Goal: Task Accomplishment & Management: Use online tool/utility

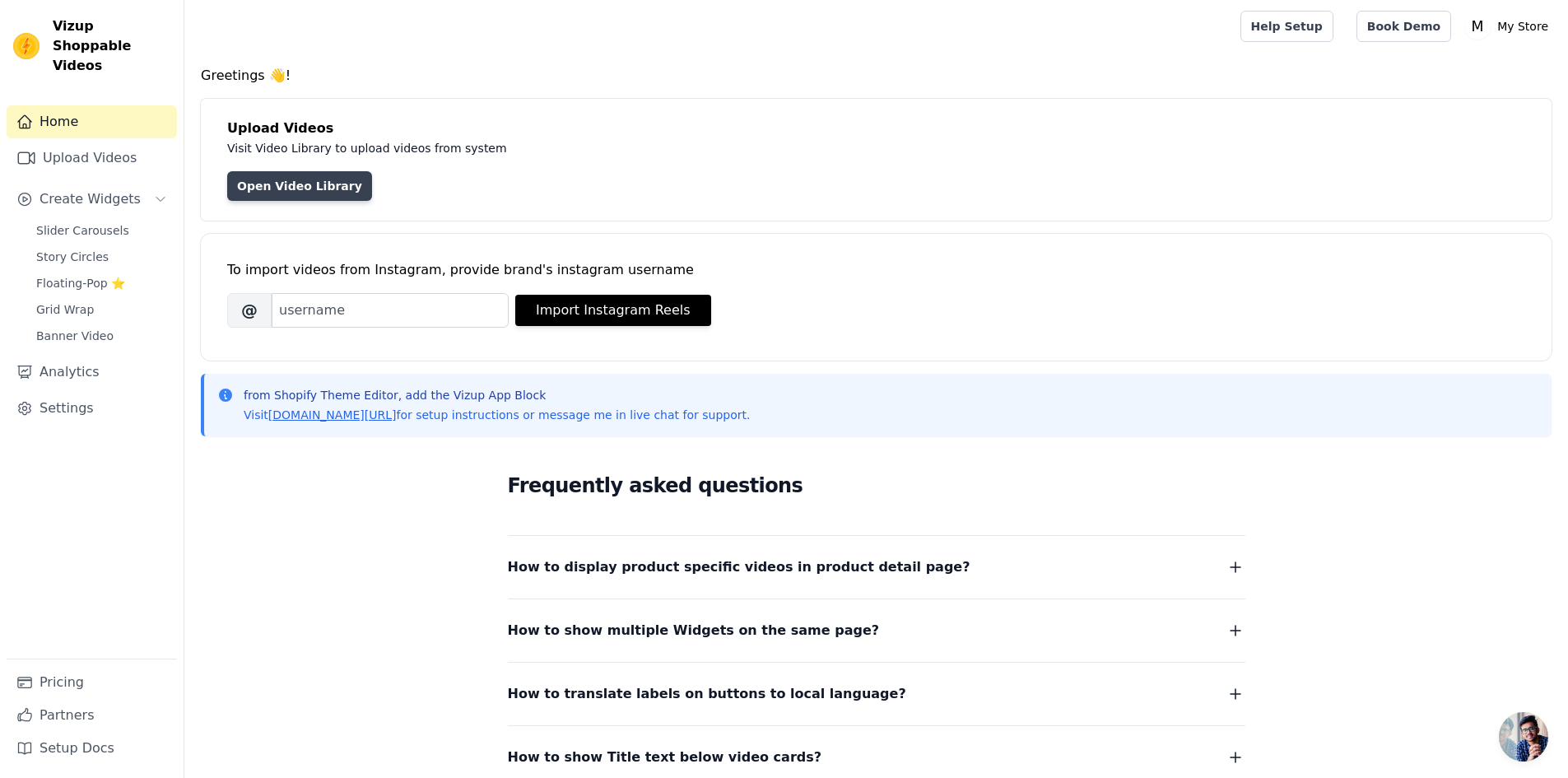
click at [372, 201] on link "Open Video Library" at bounding box center [299, 186] width 145 height 30
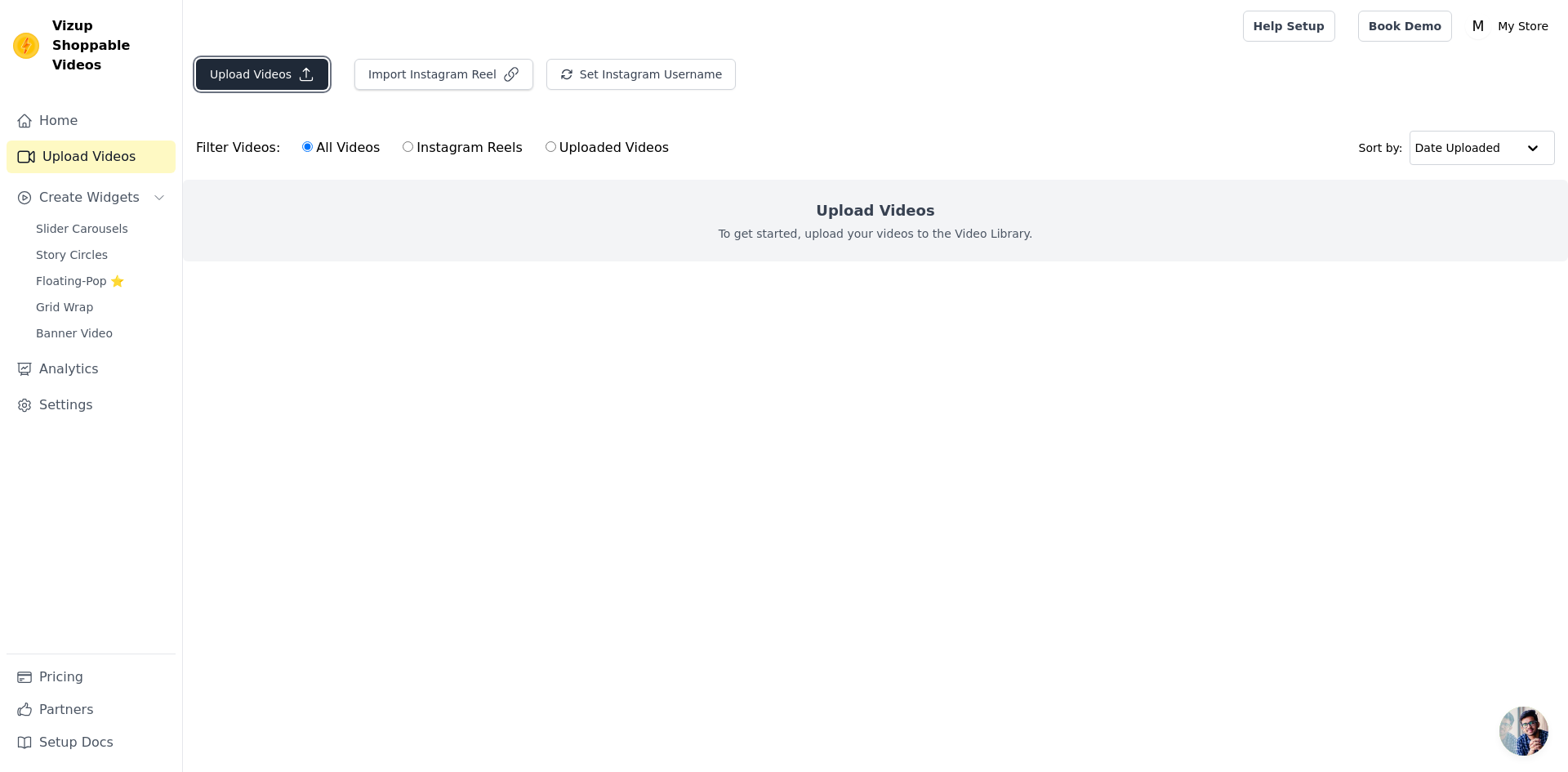
click at [314, 82] on icon "button" at bounding box center [306, 74] width 16 height 16
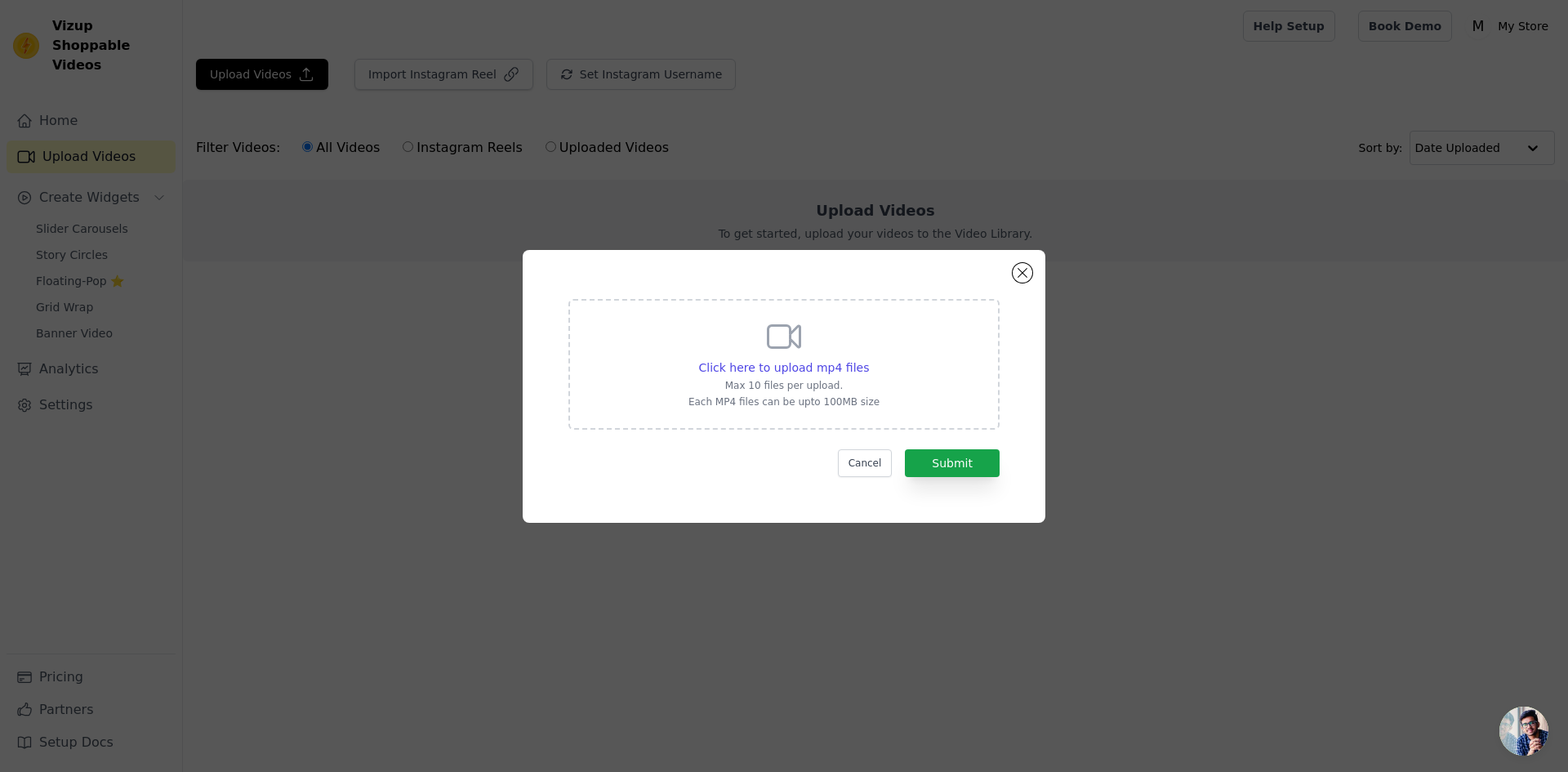
click at [727, 317] on div "Click here to upload mp4 files Max 10 files per upload. Each MP4 files can be u…" at bounding box center [784, 362] width 191 height 92
click at [868, 359] on input "Click here to upload mp4 files Max 10 files per upload. Each MP4 files can be u…" at bounding box center [868, 359] width 1 height 1
type input "C:\fakepath\01VIDEO.mp4"
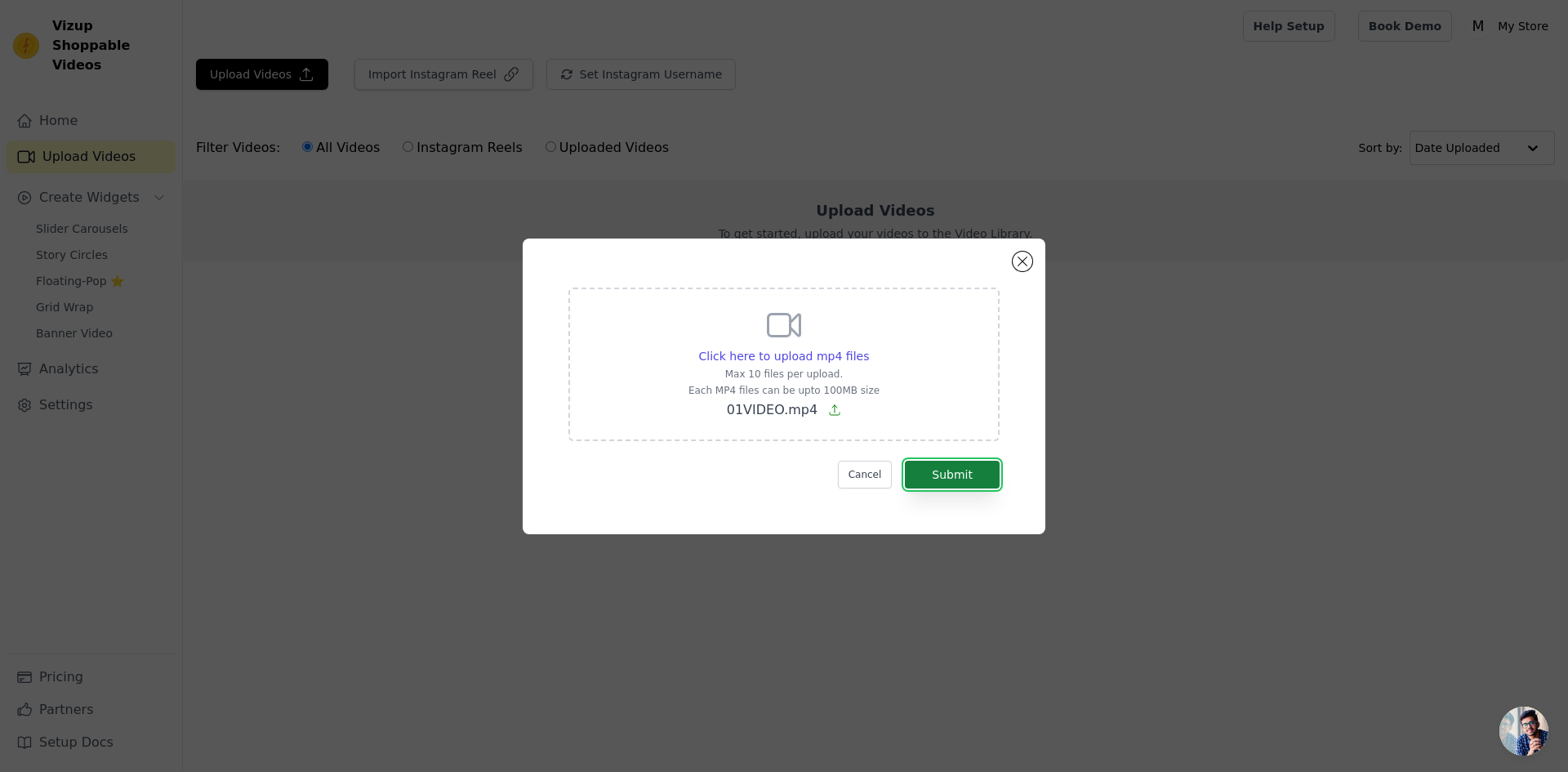
click at [980, 488] on button "Submit" at bounding box center [952, 474] width 95 height 27
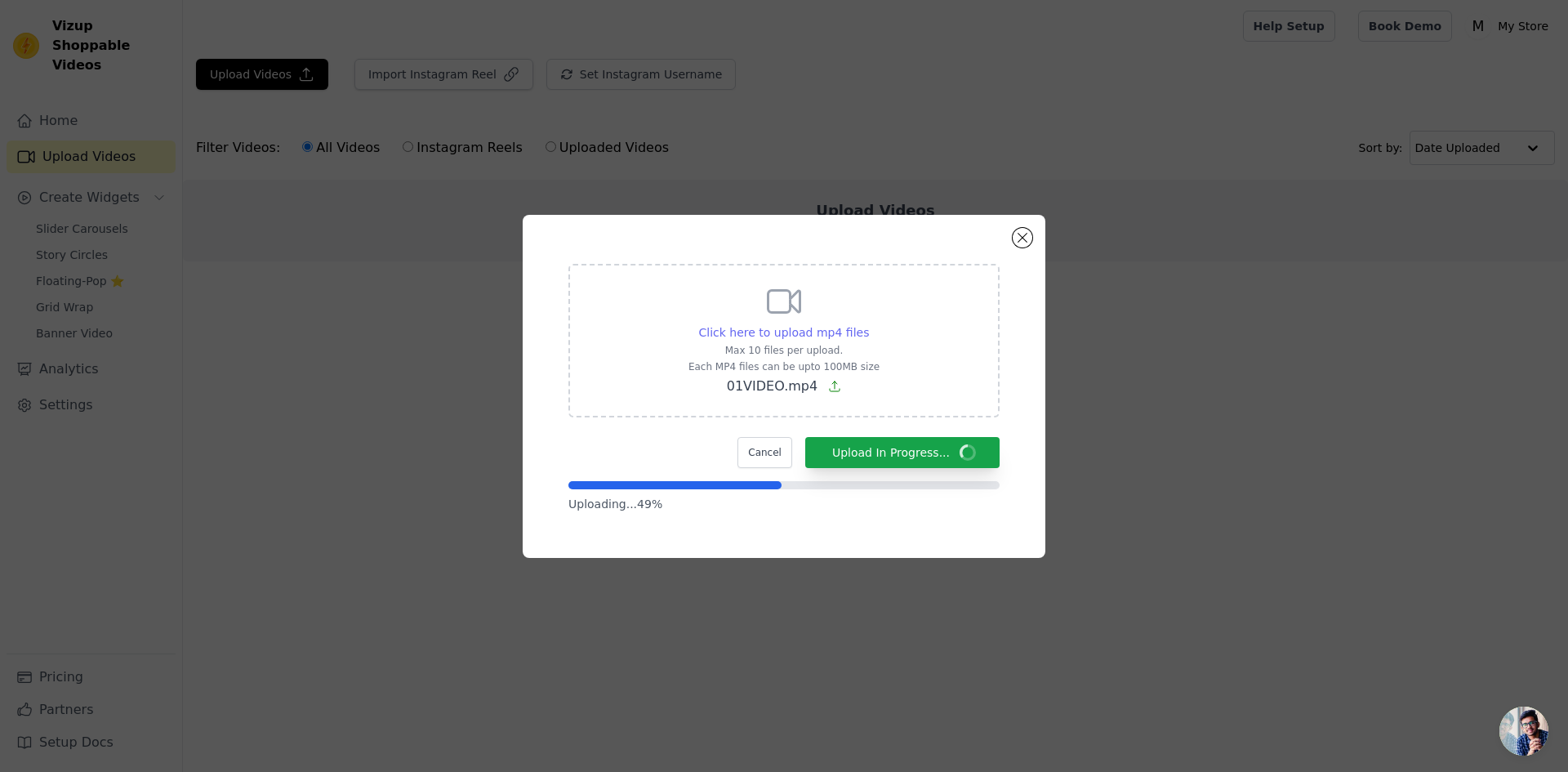
click at [792, 325] on span "Click here to upload mp4 files" at bounding box center [784, 332] width 170 height 13
click at [868, 324] on input "Click here to upload mp4 files Max 10 files per upload. Each MP4 files can be u…" at bounding box center [868, 324] width 1 height 1
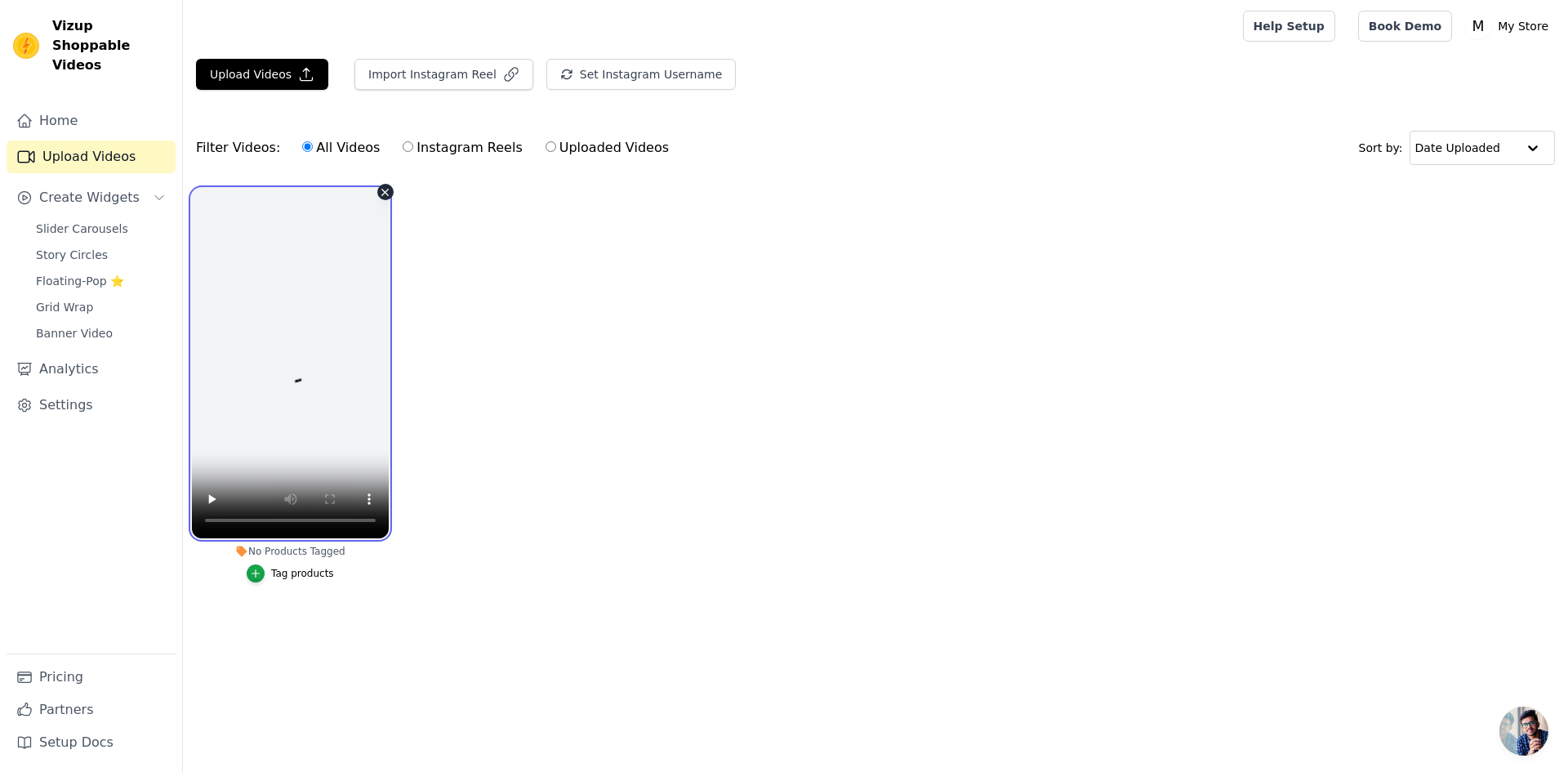
click at [321, 383] on video at bounding box center [291, 362] width 197 height 349
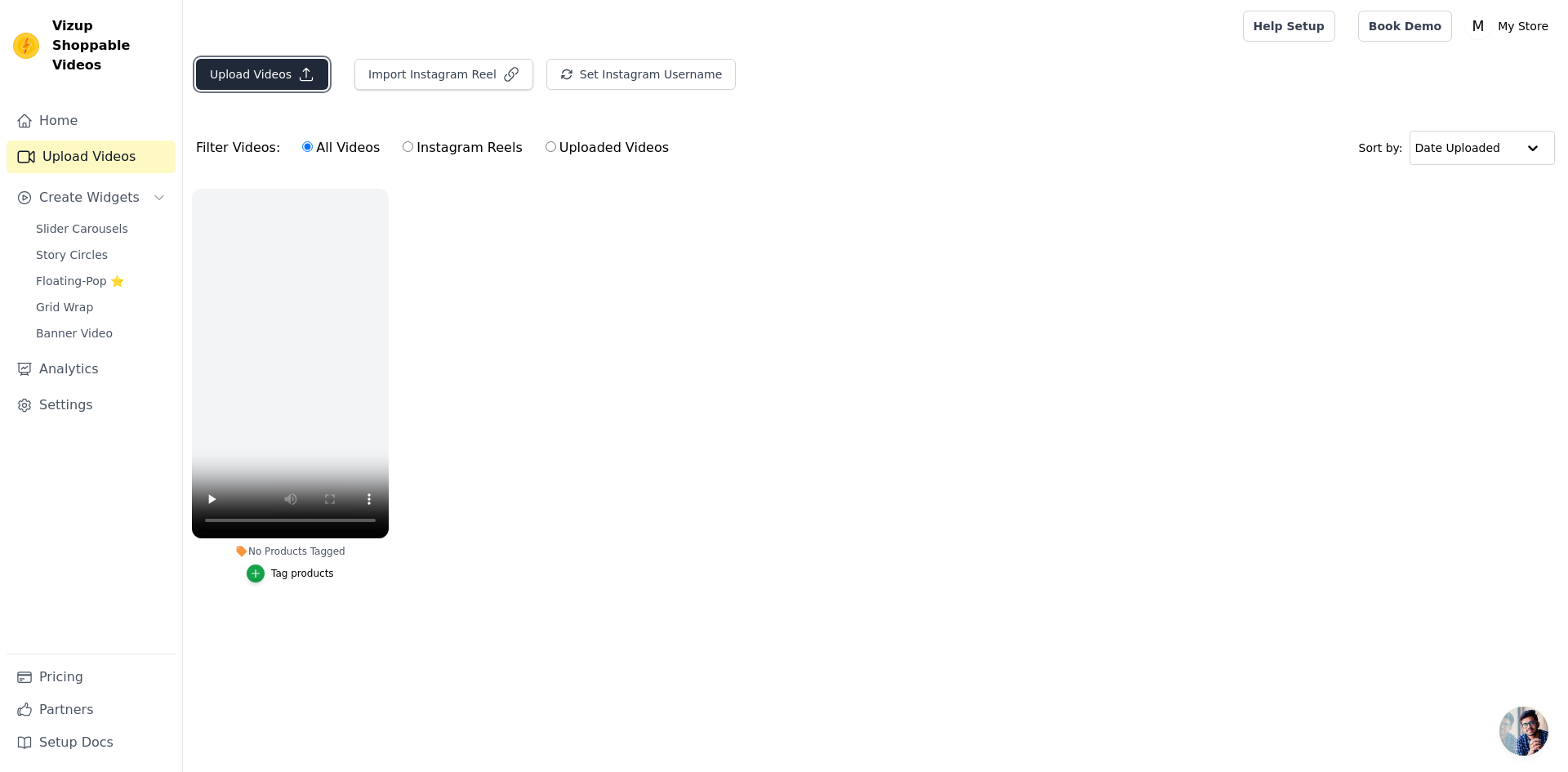
click at [328, 90] on button "Upload Videos" at bounding box center [262, 74] width 132 height 31
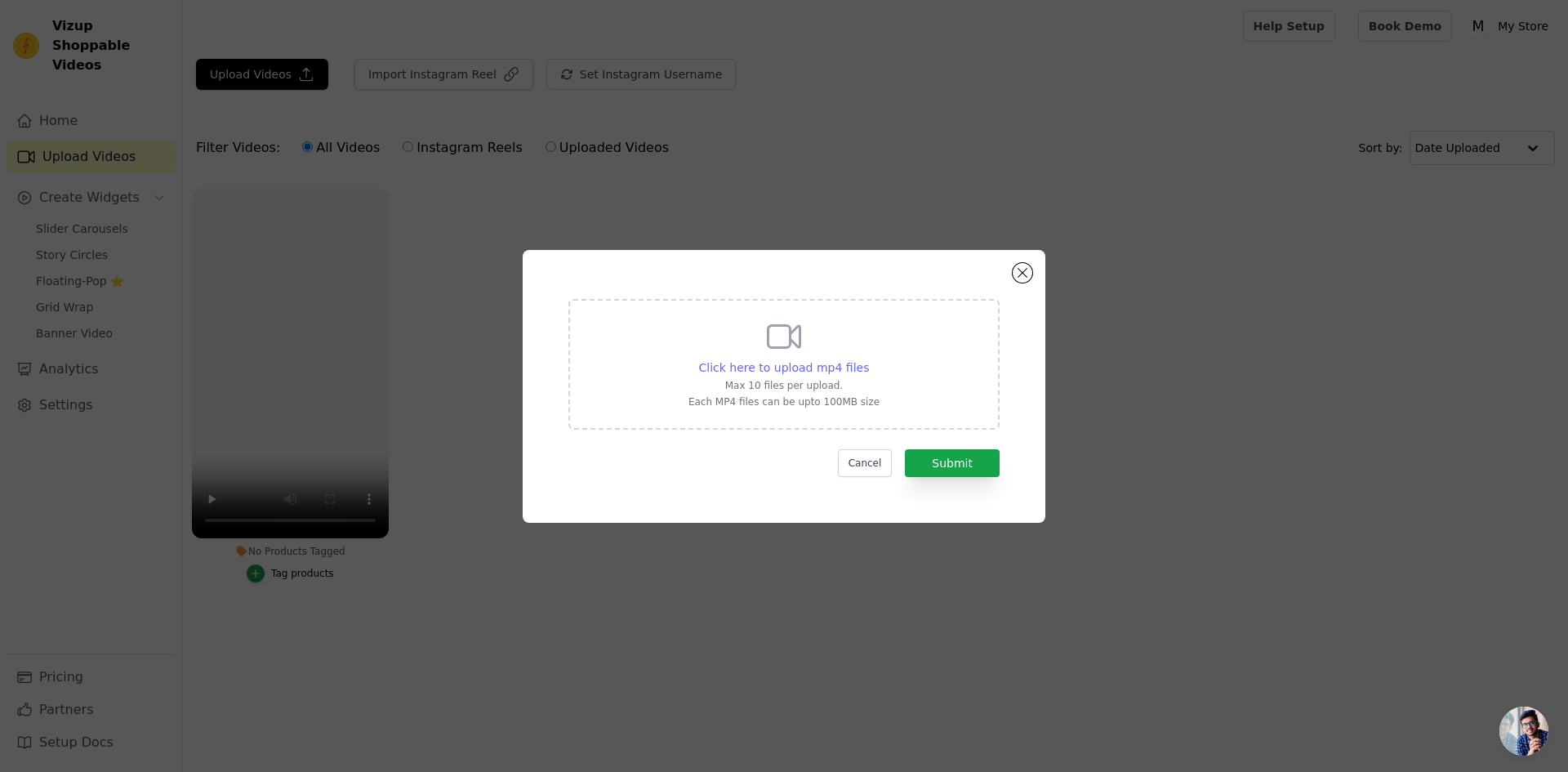
click at [774, 360] on span "Click here to upload mp4 files" at bounding box center [784, 367] width 170 height 13
click at [868, 360] on input "Click here to upload mp4 files Max 10 files per upload. Each MP4 files can be u…" at bounding box center [868, 359] width 1 height 1
type input "C:\fakepath\02VIDEO.mp4"
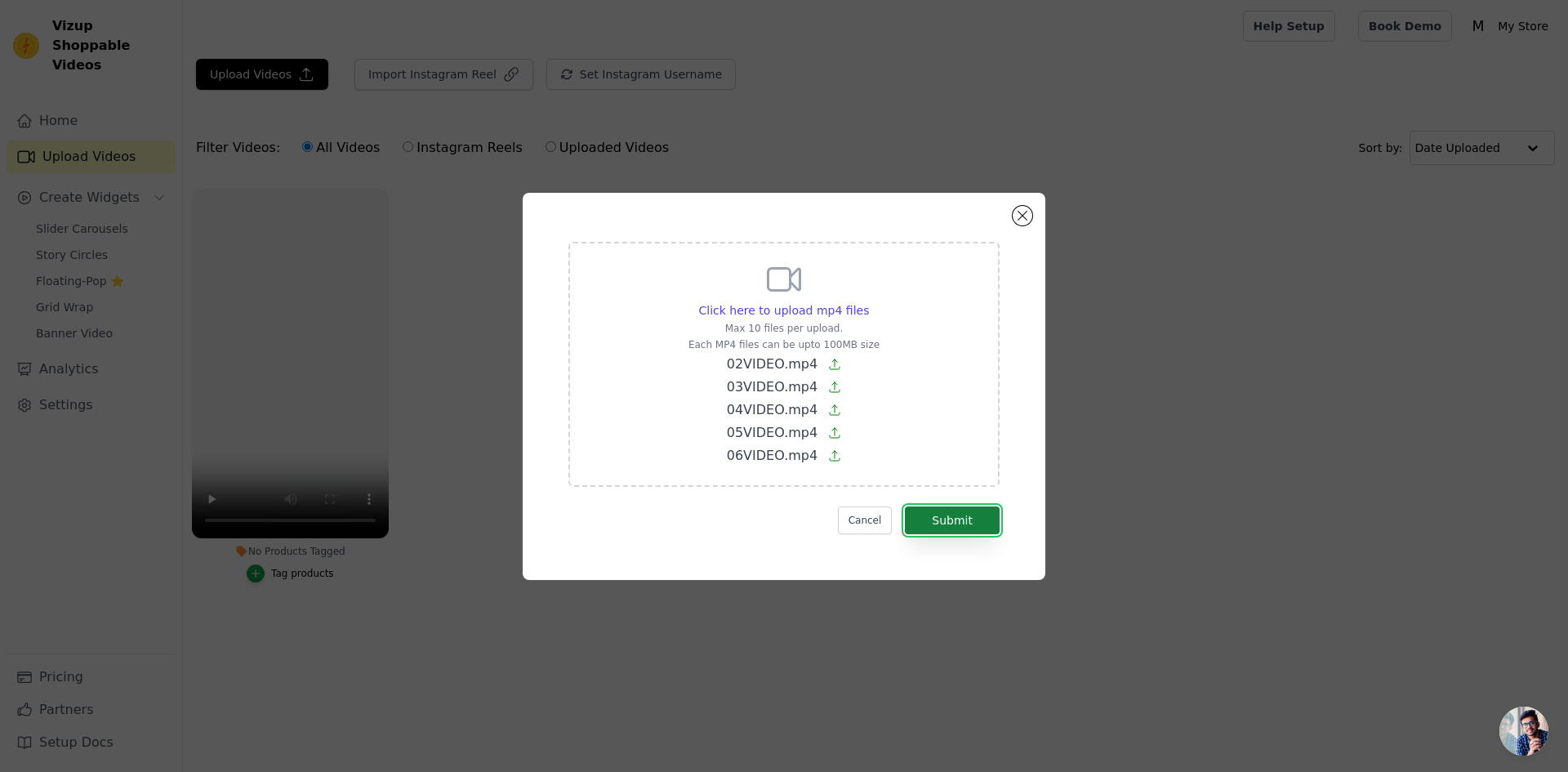
click at [998, 534] on button "Submit" at bounding box center [952, 519] width 95 height 27
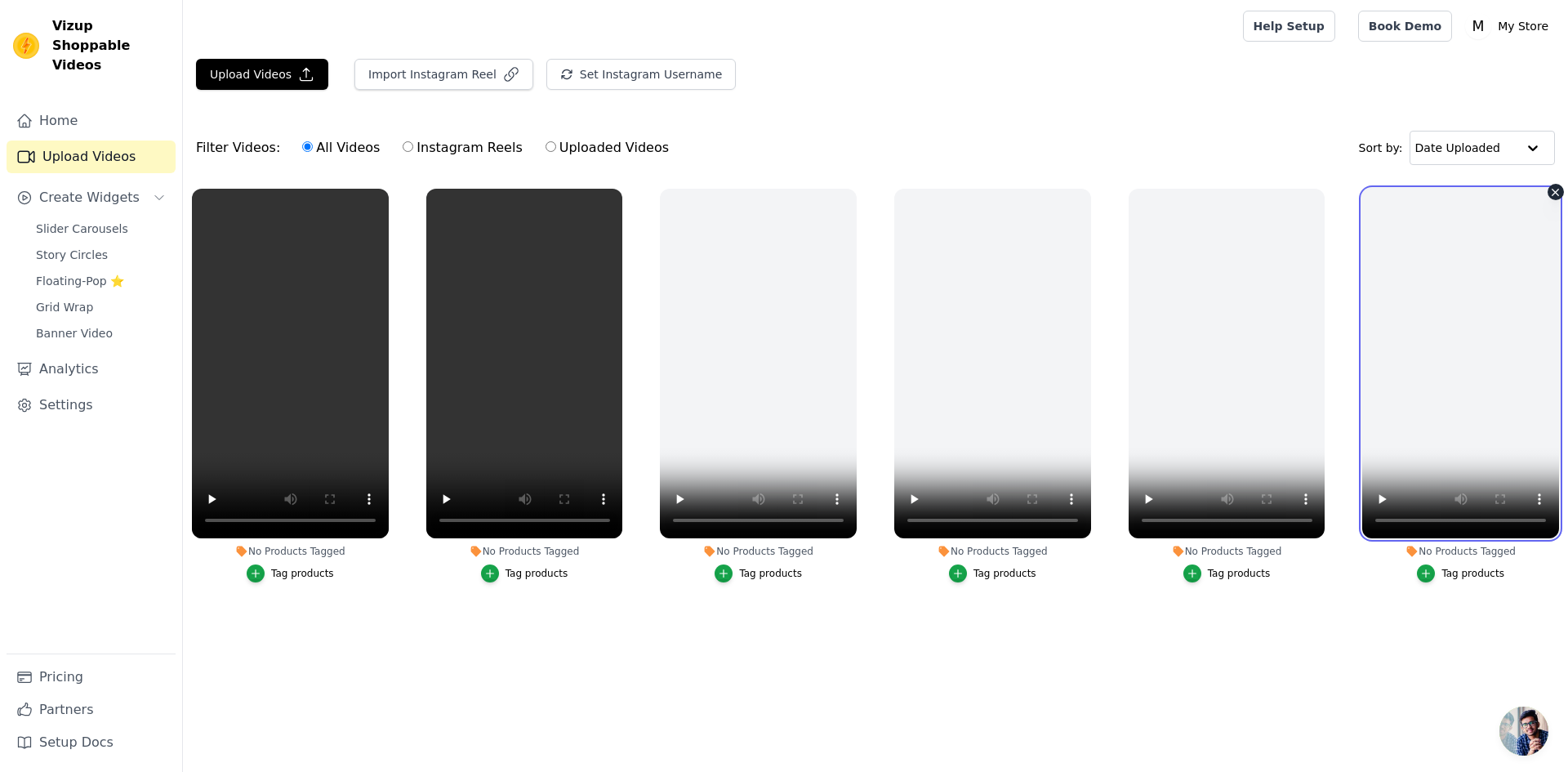
click at [1467, 354] on video at bounding box center [1460, 362] width 197 height 349
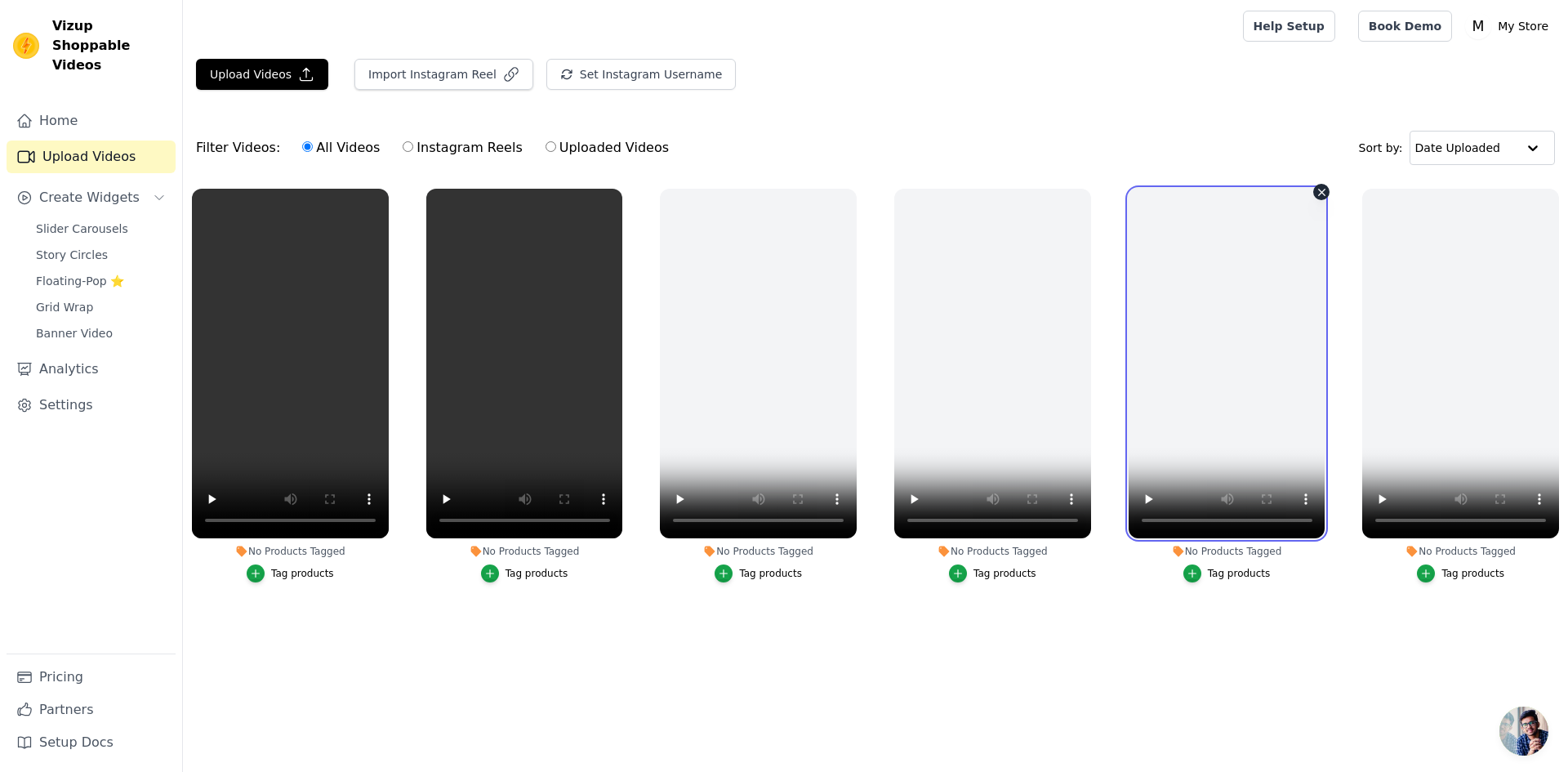
click at [1226, 395] on video at bounding box center [1227, 362] width 197 height 349
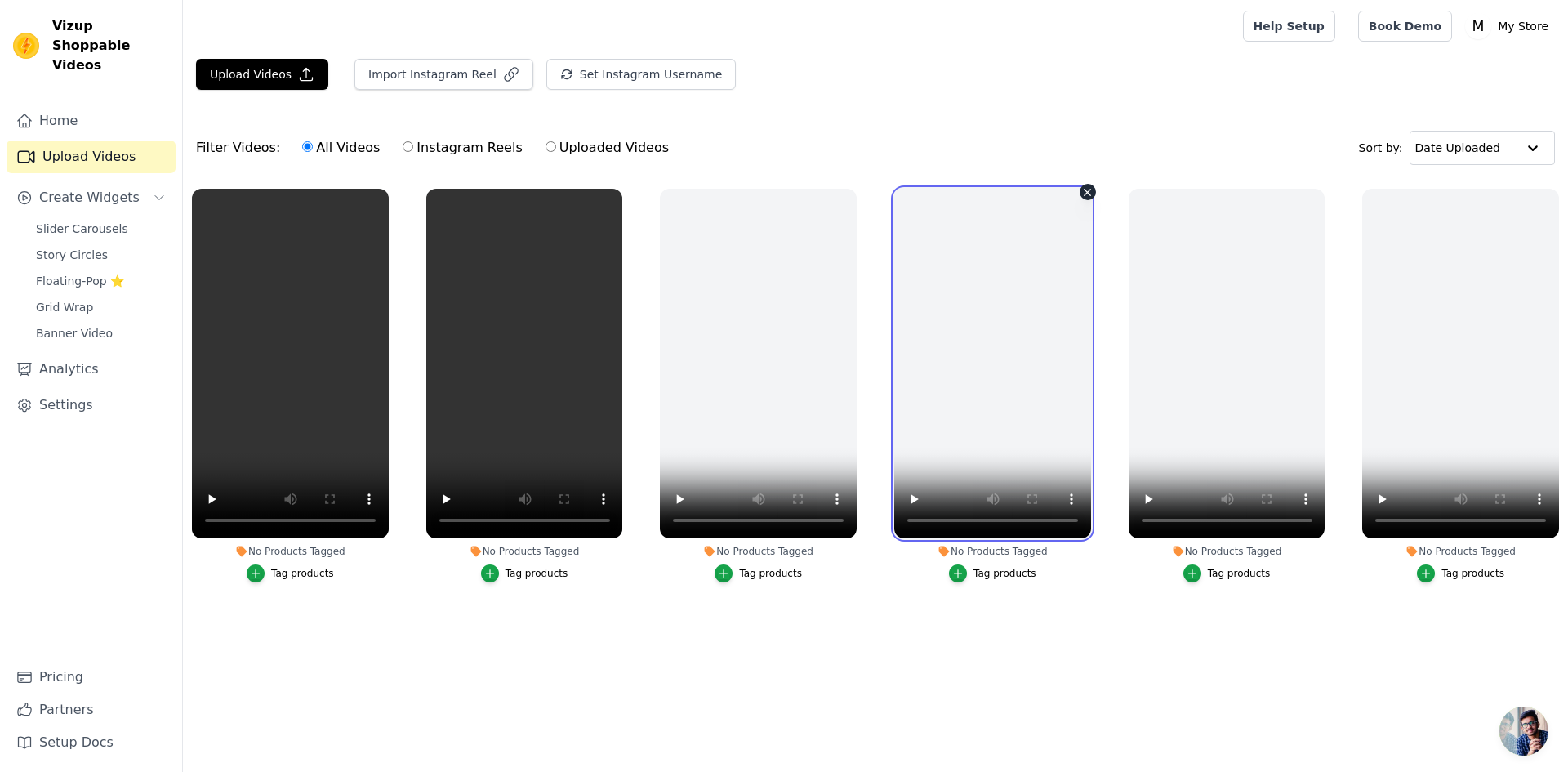
drag, startPoint x: 1012, startPoint y: 359, endPoint x: 930, endPoint y: 356, distance: 82.1
click at [1012, 360] on video at bounding box center [993, 362] width 197 height 349
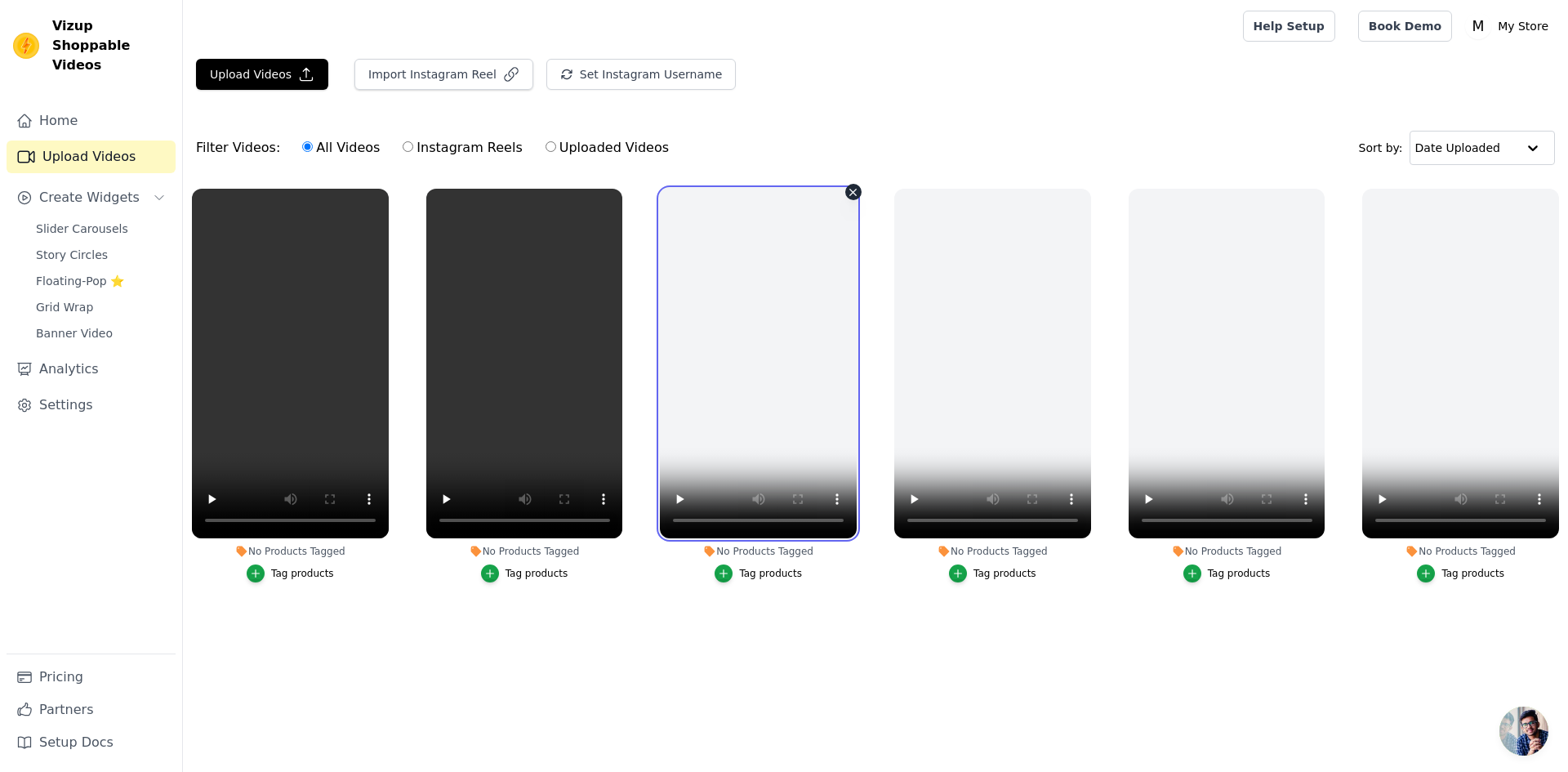
click at [800, 344] on video at bounding box center [758, 362] width 197 height 349
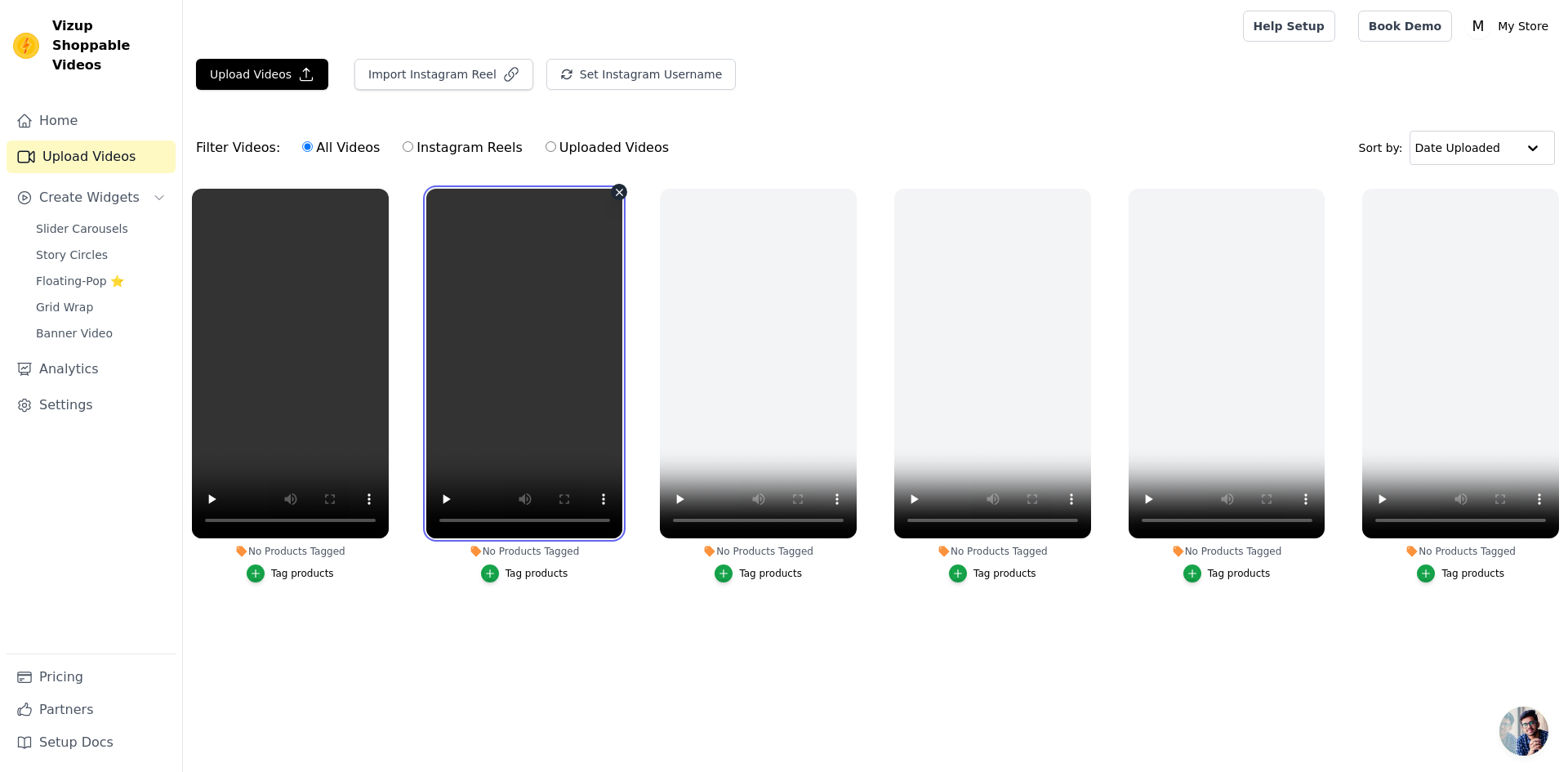
drag, startPoint x: 545, startPoint y: 344, endPoint x: 502, endPoint y: 347, distance: 43.1
click at [545, 345] on video at bounding box center [524, 362] width 197 height 349
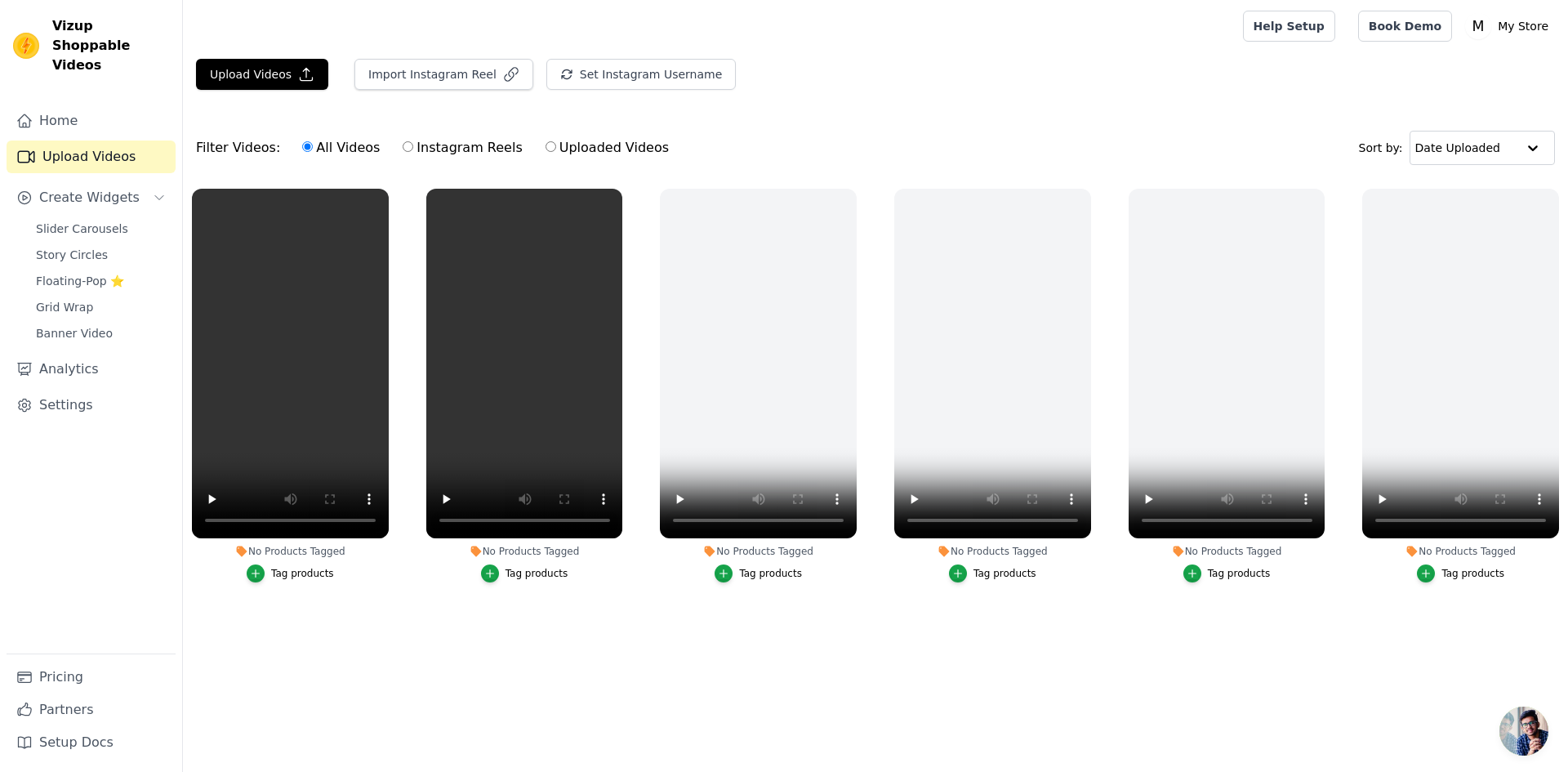
click at [714, 650] on ul "No Products Tagged Tag products No Products Tagged Tag products No Products Tag…" at bounding box center [875, 414] width 1385 height 470
click at [120, 237] on span "Slider Carousels" at bounding box center [82, 228] width 93 height 16
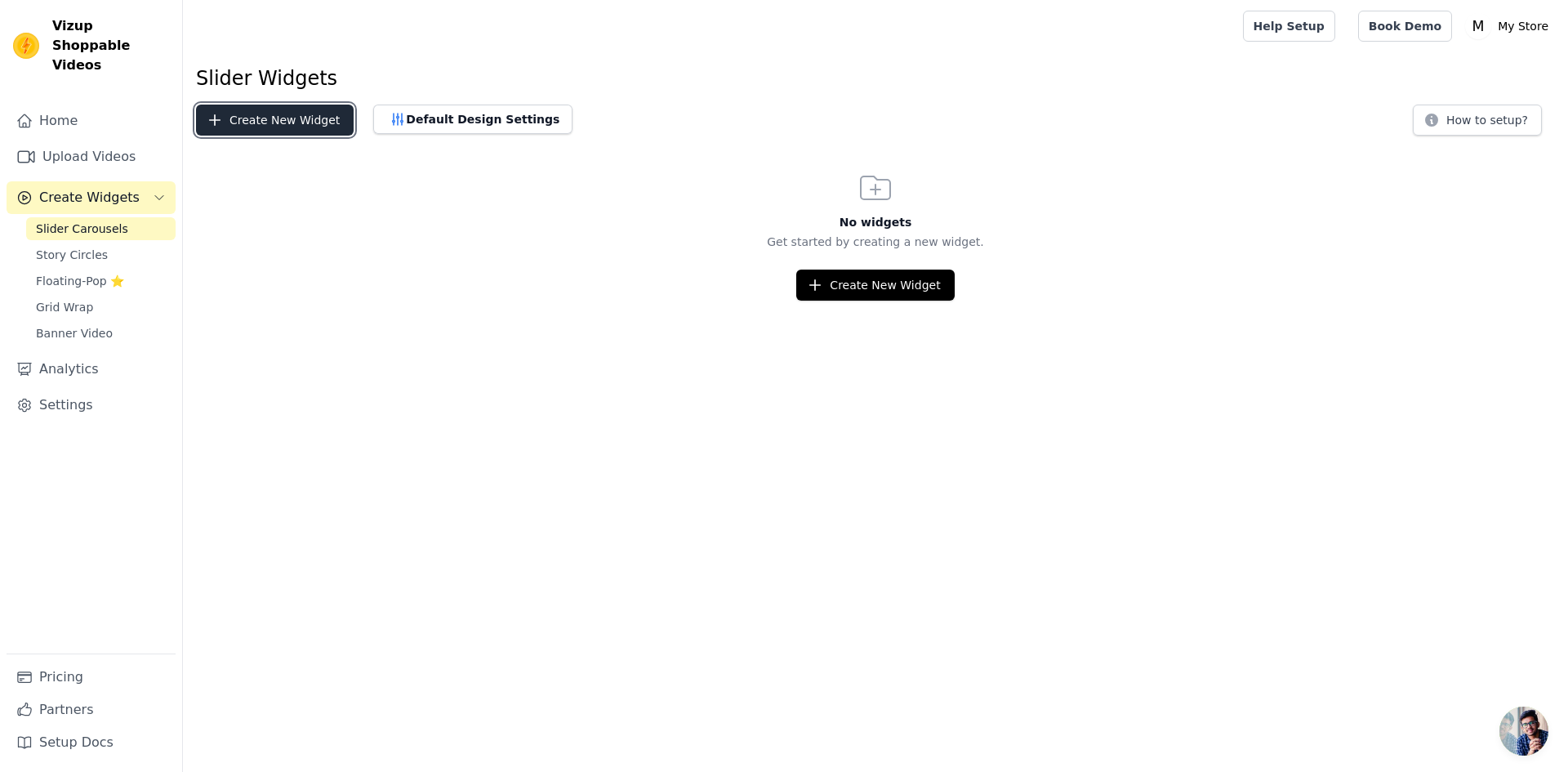
click at [328, 135] on button "Create New Widget" at bounding box center [274, 119] width 158 height 31
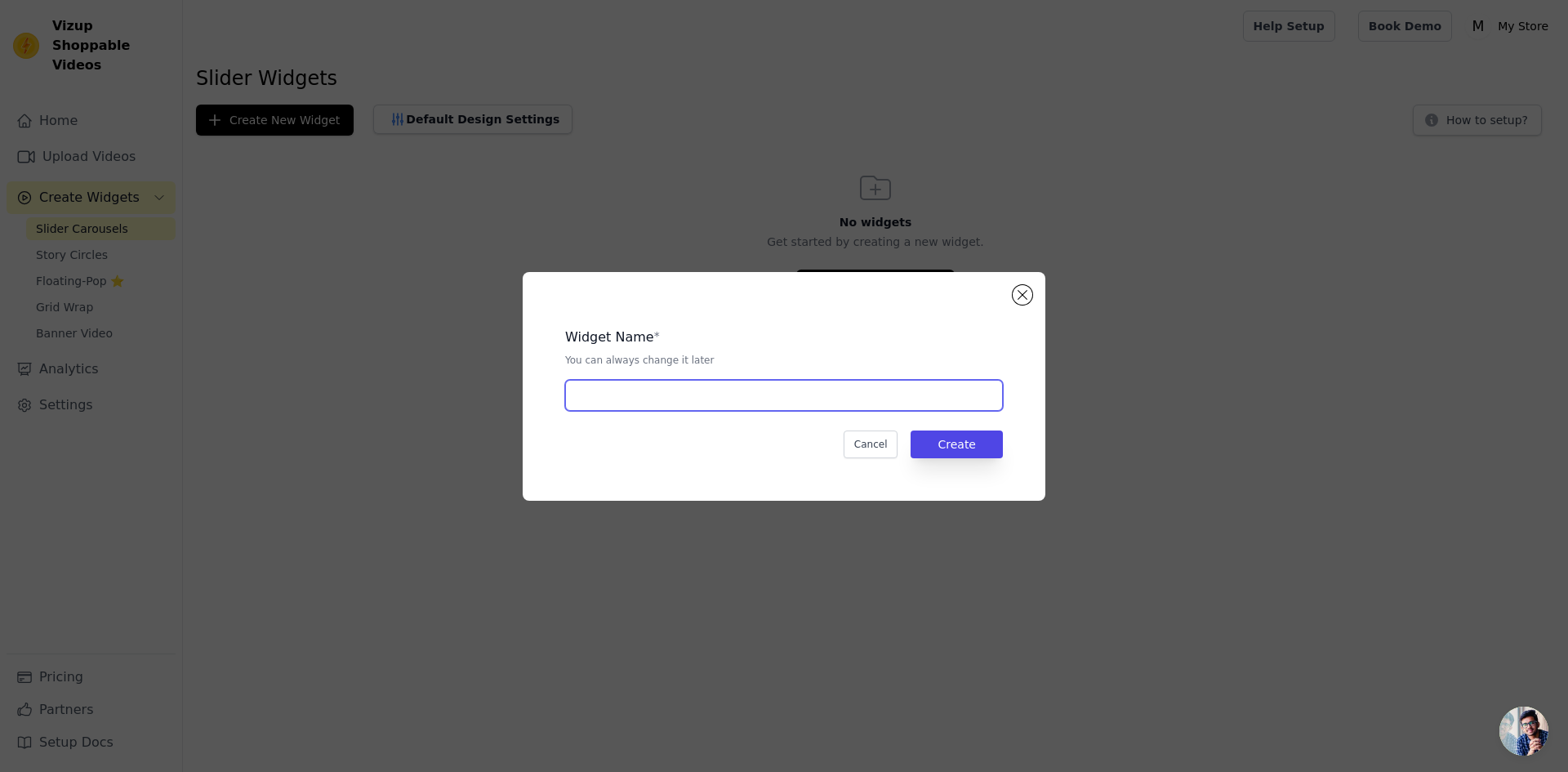
click at [673, 406] on input "text" at bounding box center [784, 395] width 438 height 31
click at [1032, 285] on button "Close modal" at bounding box center [1022, 294] width 20 height 20
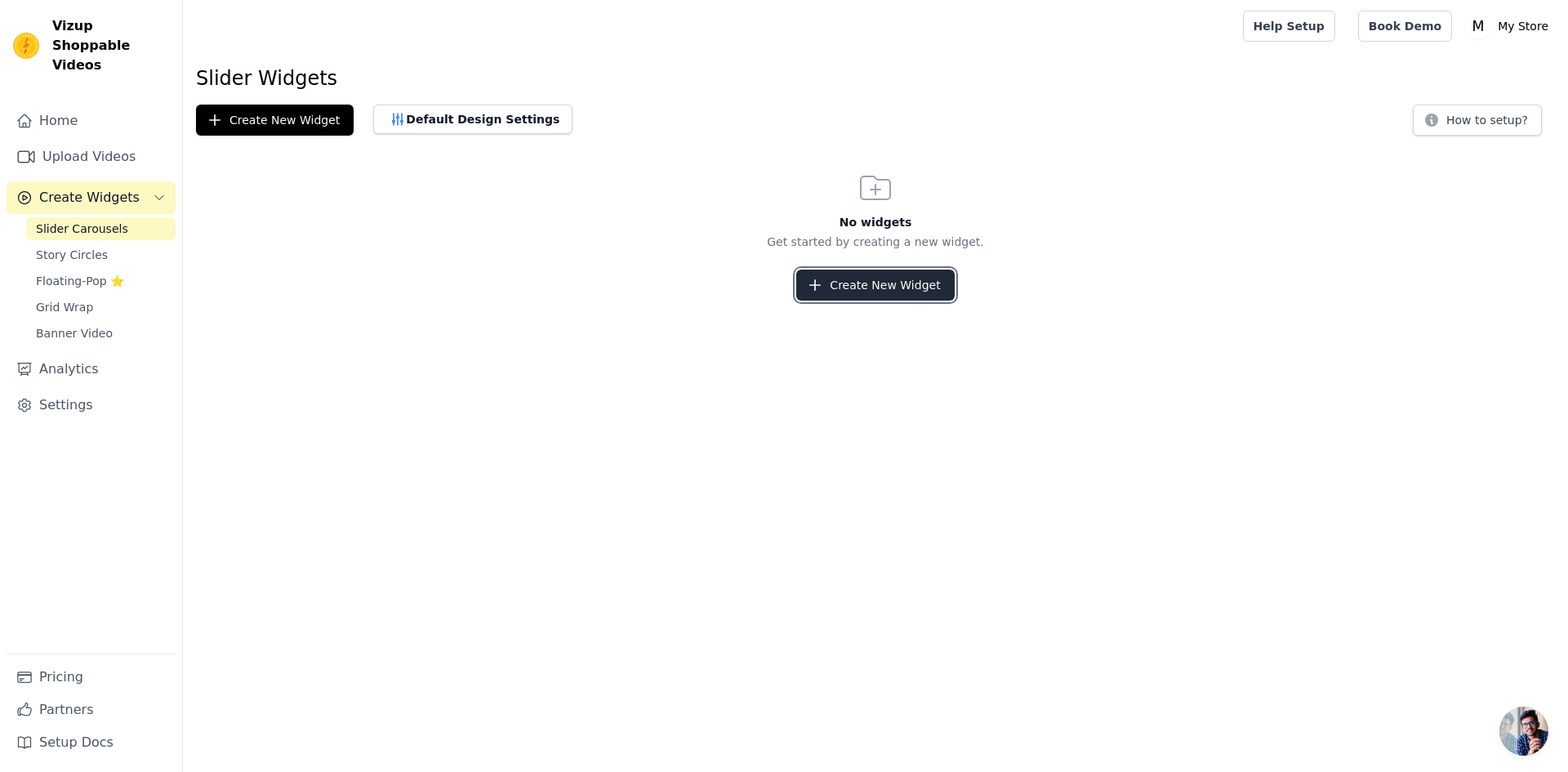
click at [903, 301] on button "Create New Widget" at bounding box center [874, 285] width 158 height 31
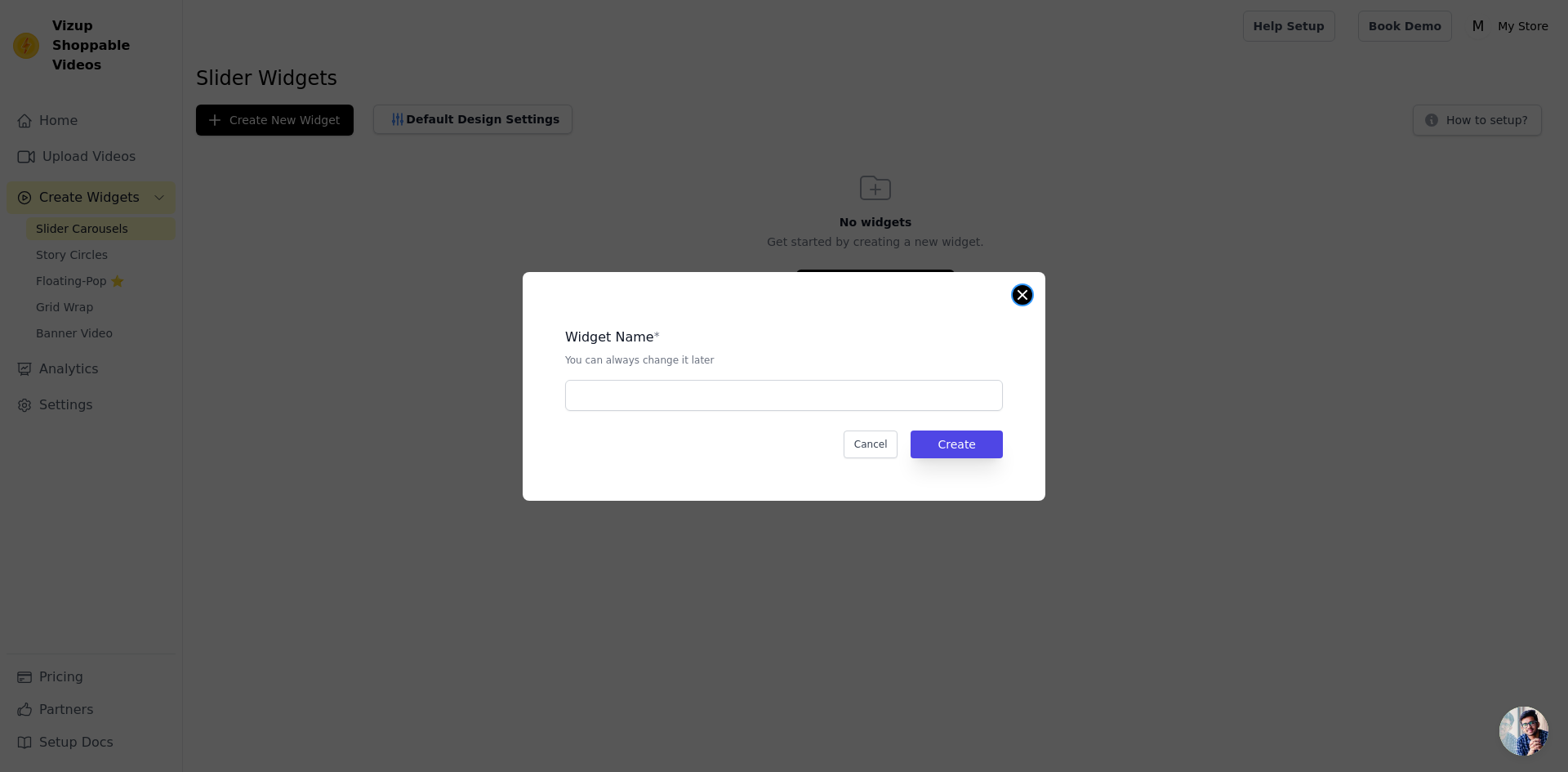
click at [1032, 285] on button "Close modal" at bounding box center [1022, 294] width 20 height 20
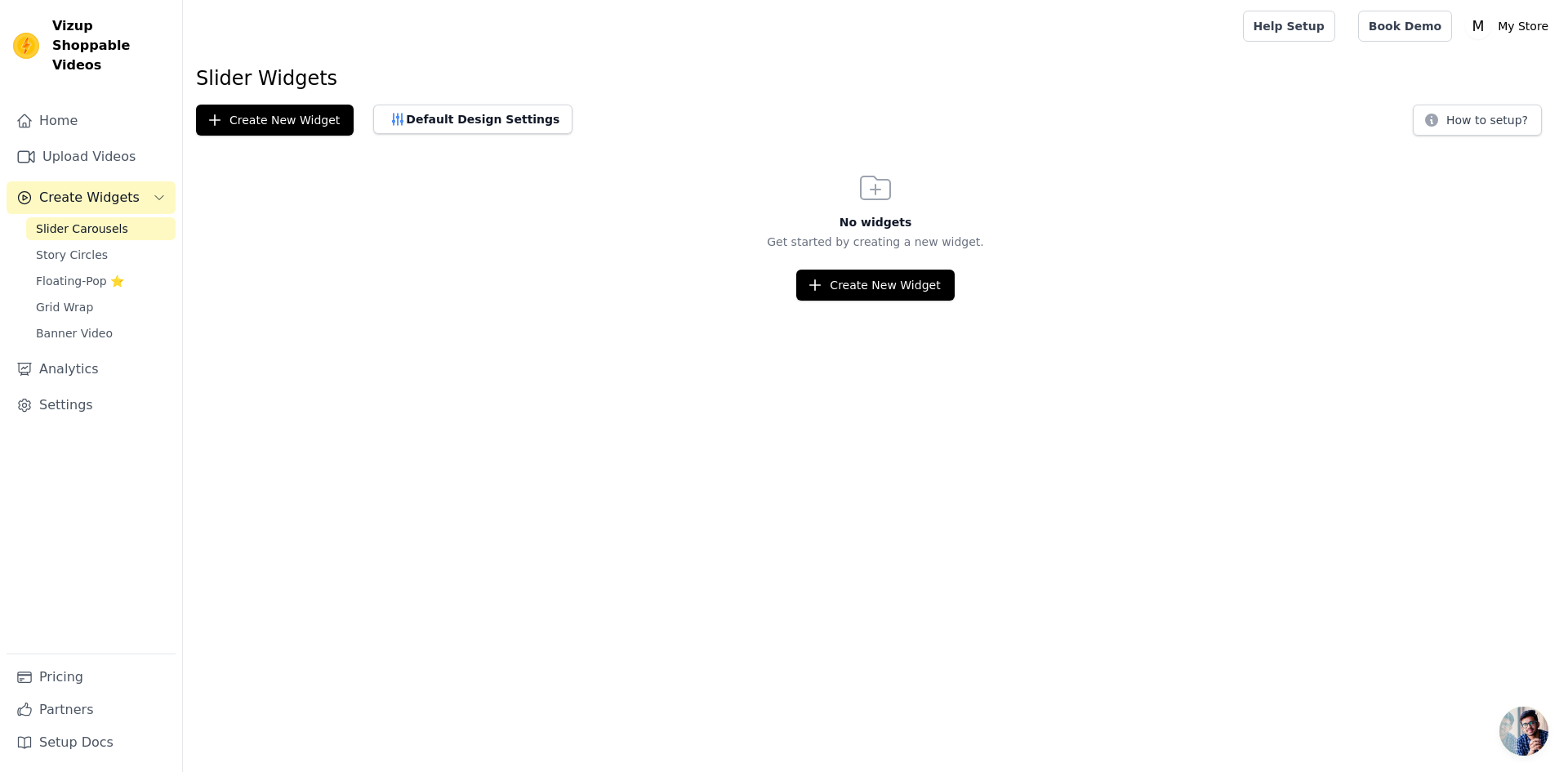
click at [105, 105] on div "Home Upload Videos Create Widgets Slider Carousels Story Circles Floating-Pop ⭐…" at bounding box center [91, 431] width 182 height 680
click at [99, 134] on link "Home" at bounding box center [91, 120] width 169 height 33
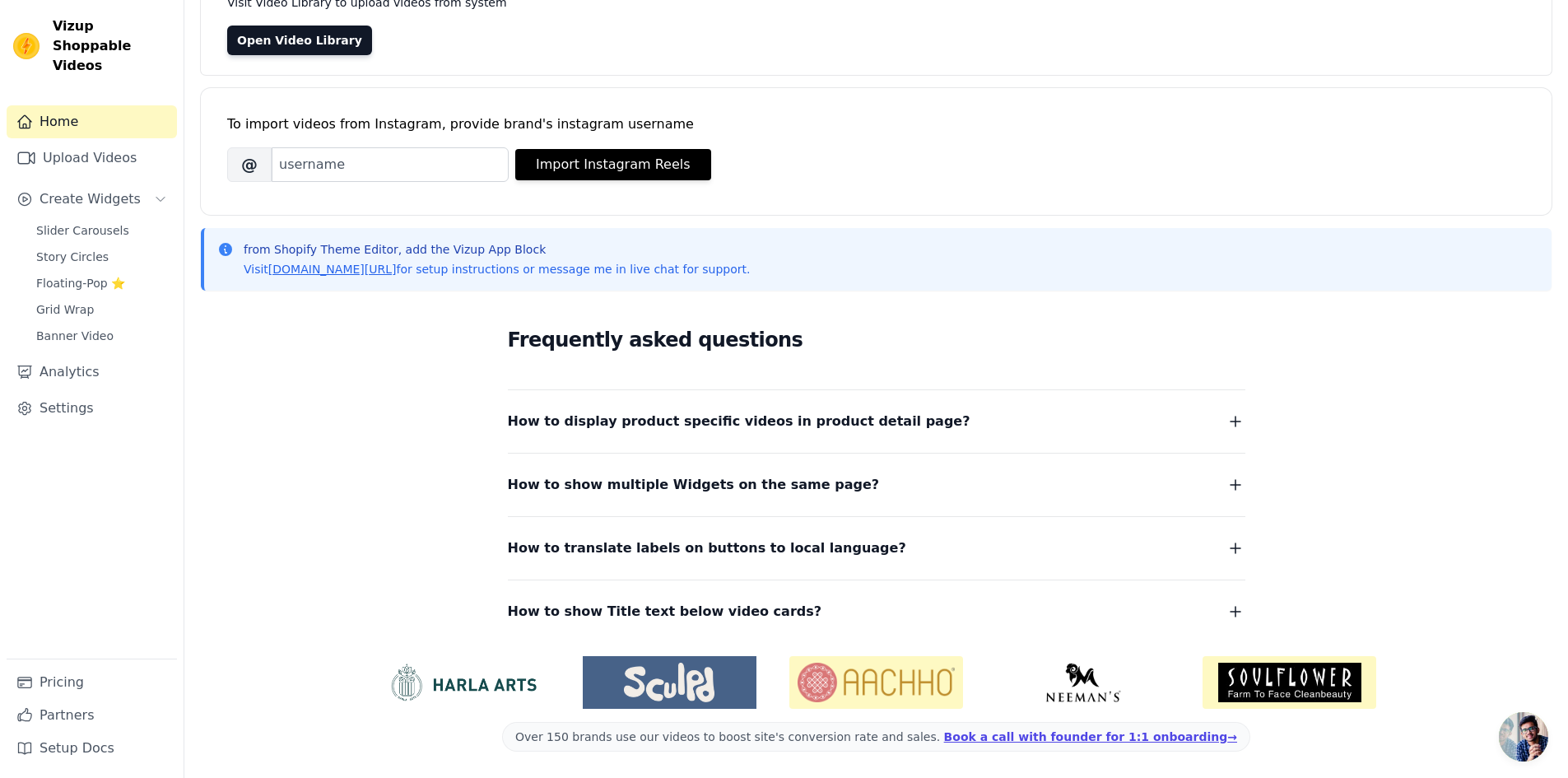
scroll to position [376, 0]
click at [567, 410] on span "How to display product specific videos in product detail page?" at bounding box center [738, 421] width 463 height 23
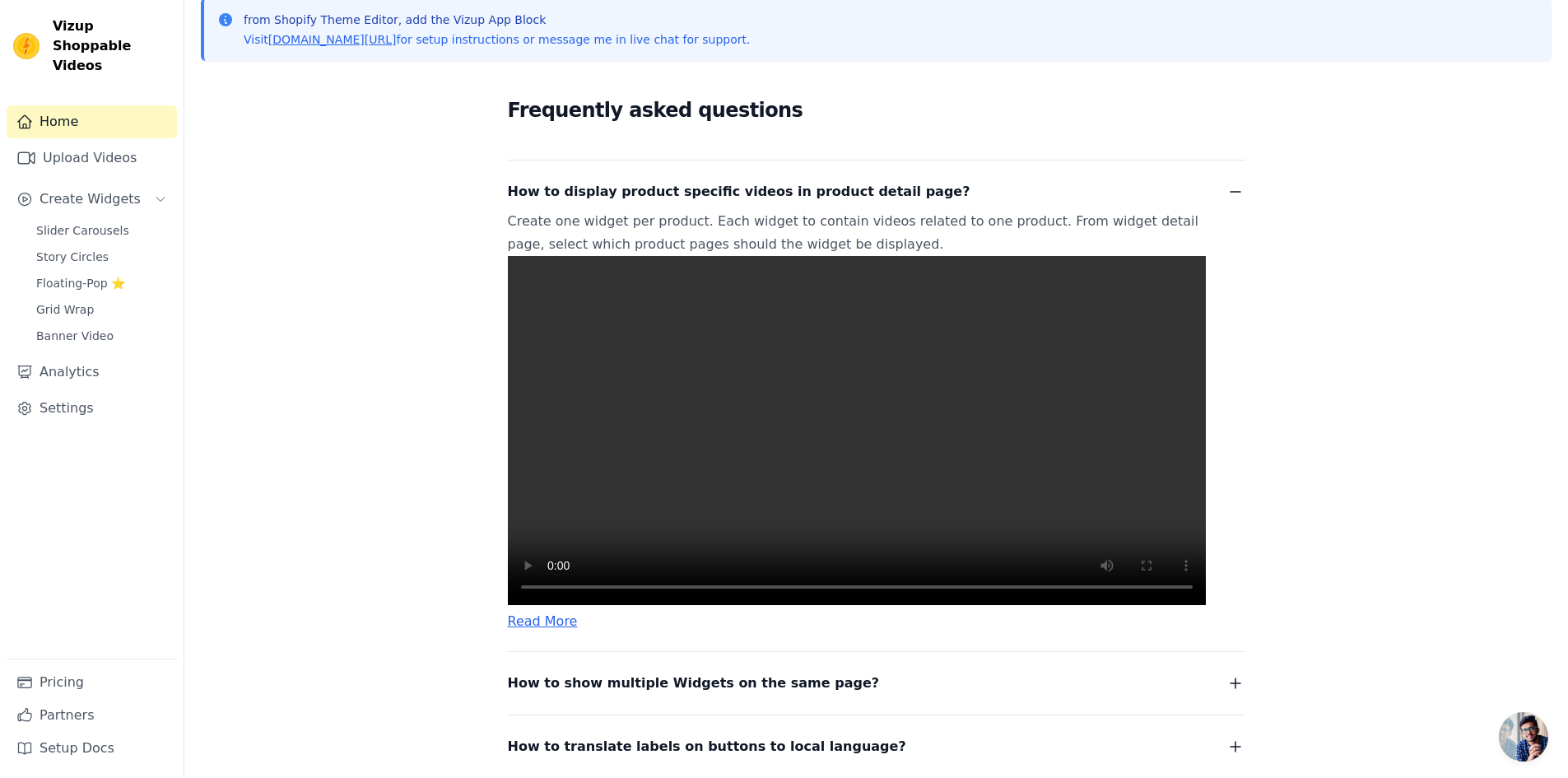
scroll to position [458, 0]
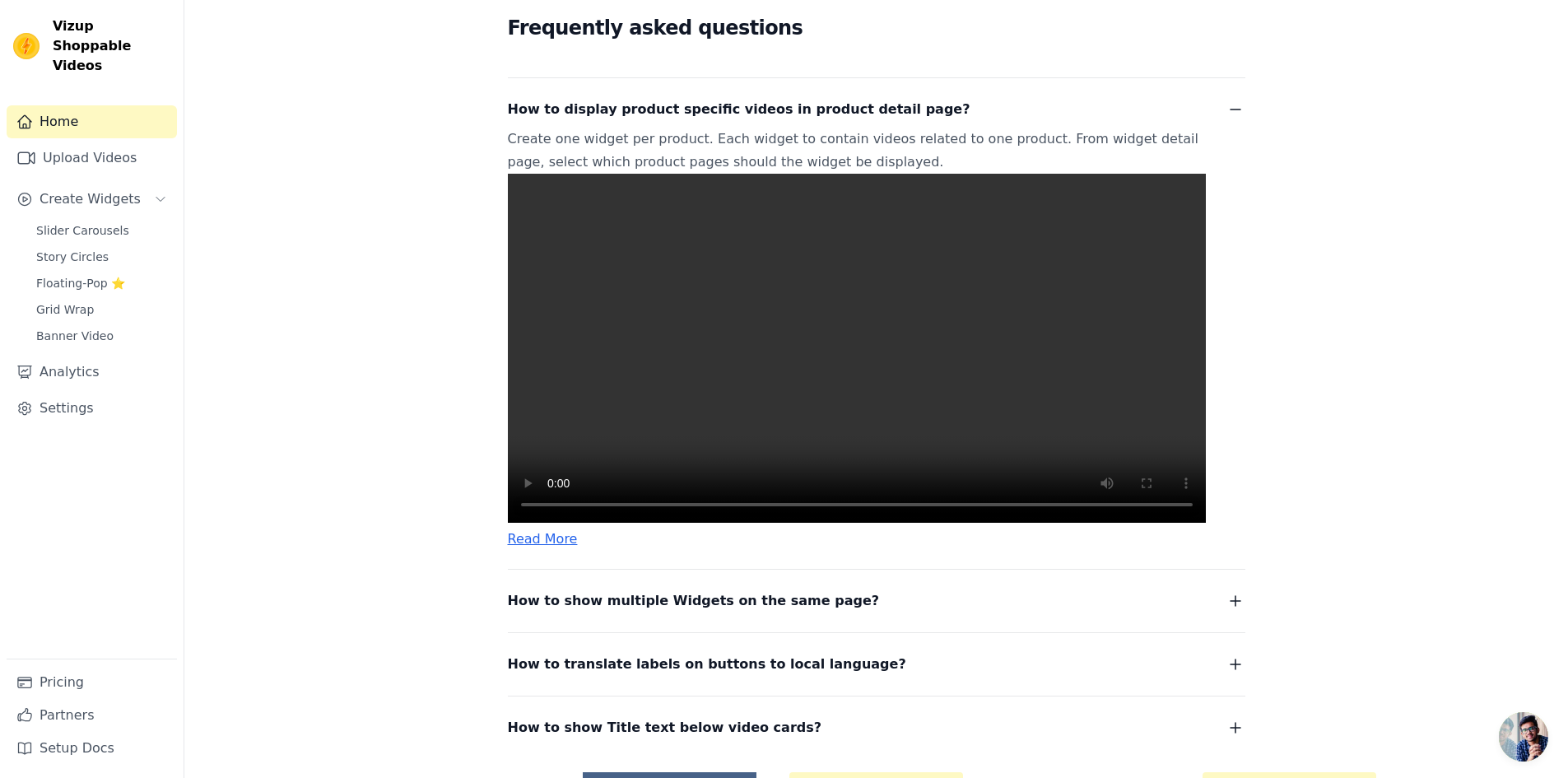
click at [588, 121] on span "How to display product specific videos in product detail page?" at bounding box center [738, 110] width 463 height 23
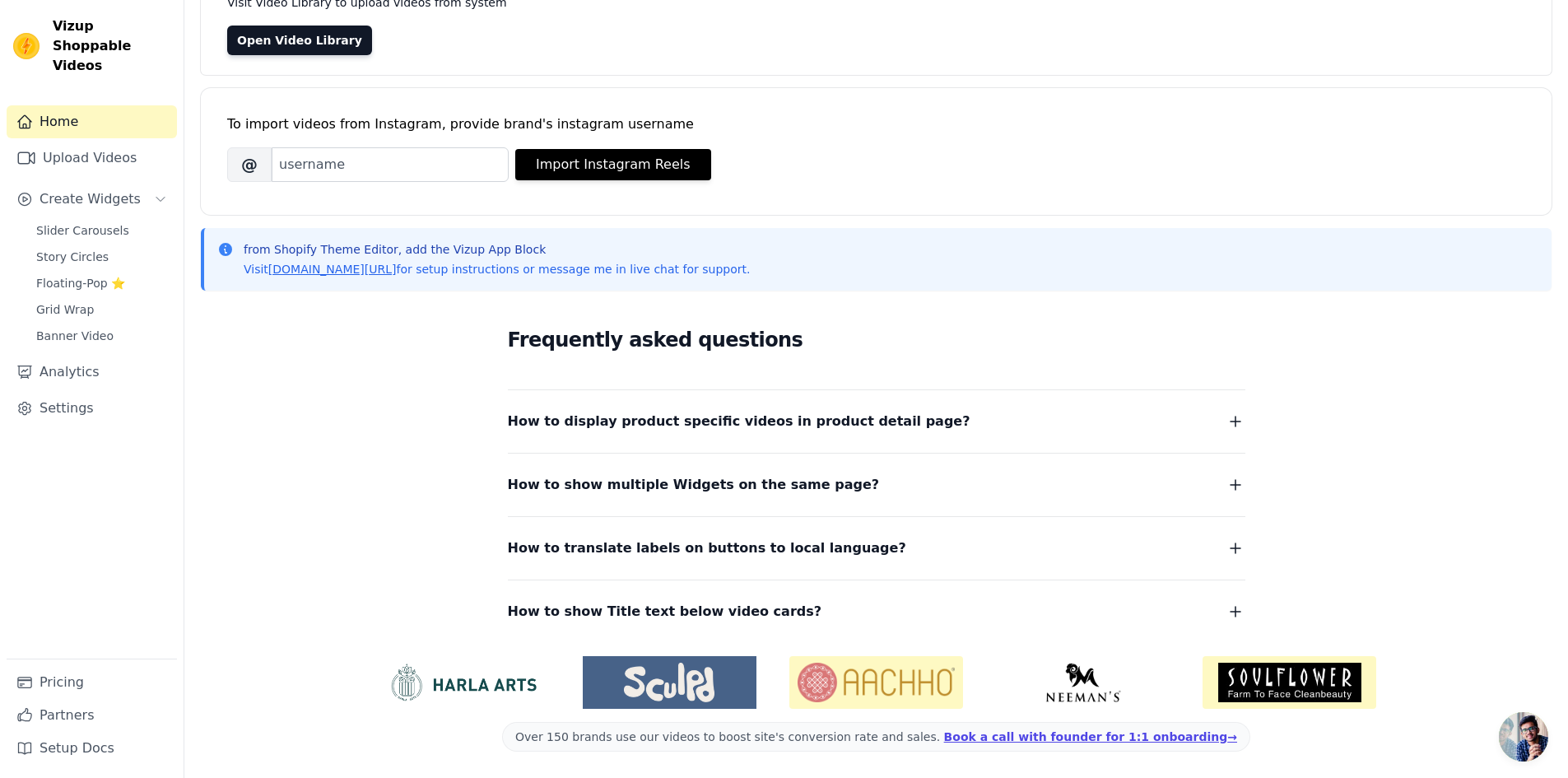
scroll to position [0, 0]
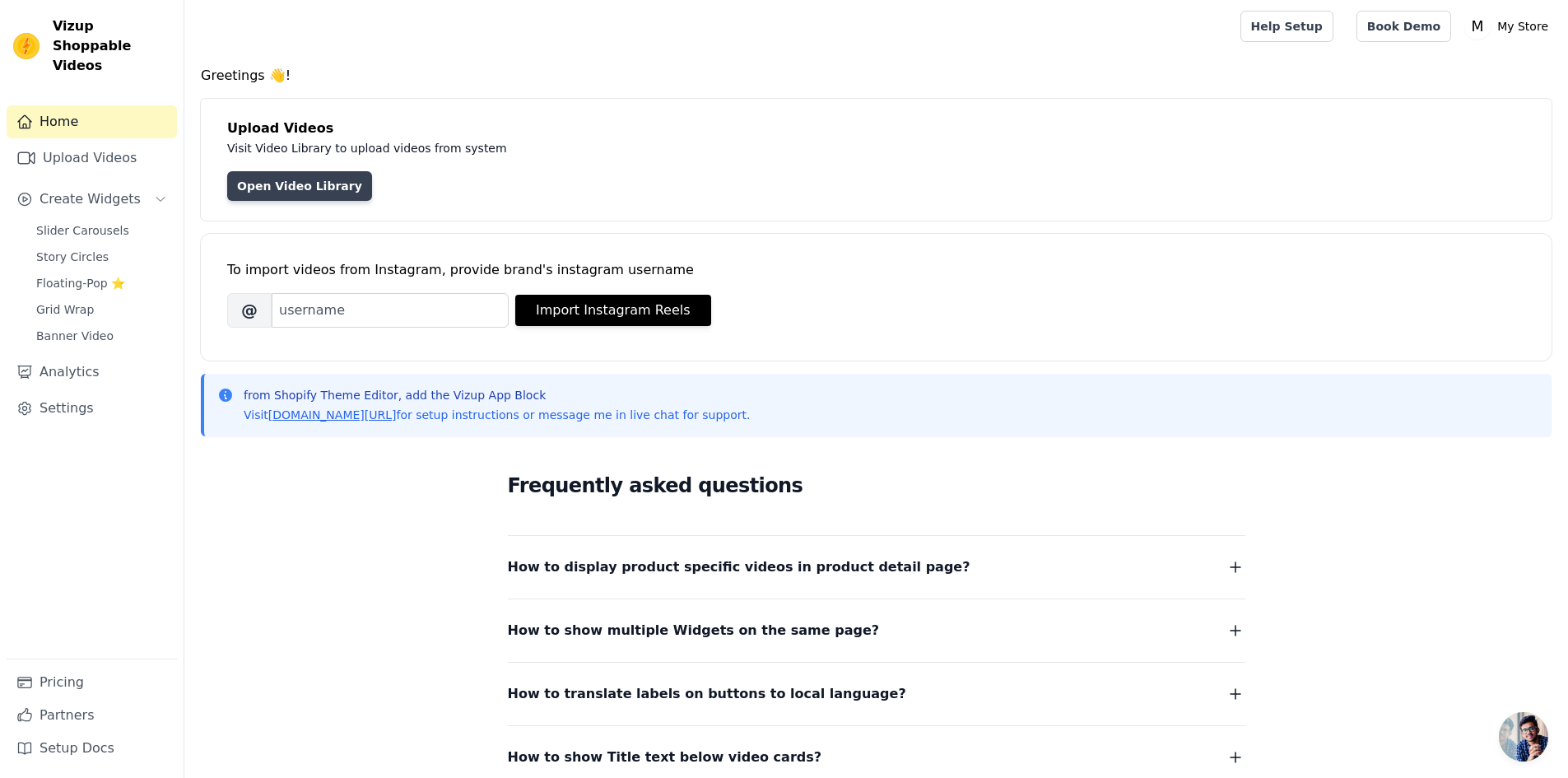
click at [372, 201] on link "Open Video Library" at bounding box center [299, 186] width 145 height 30
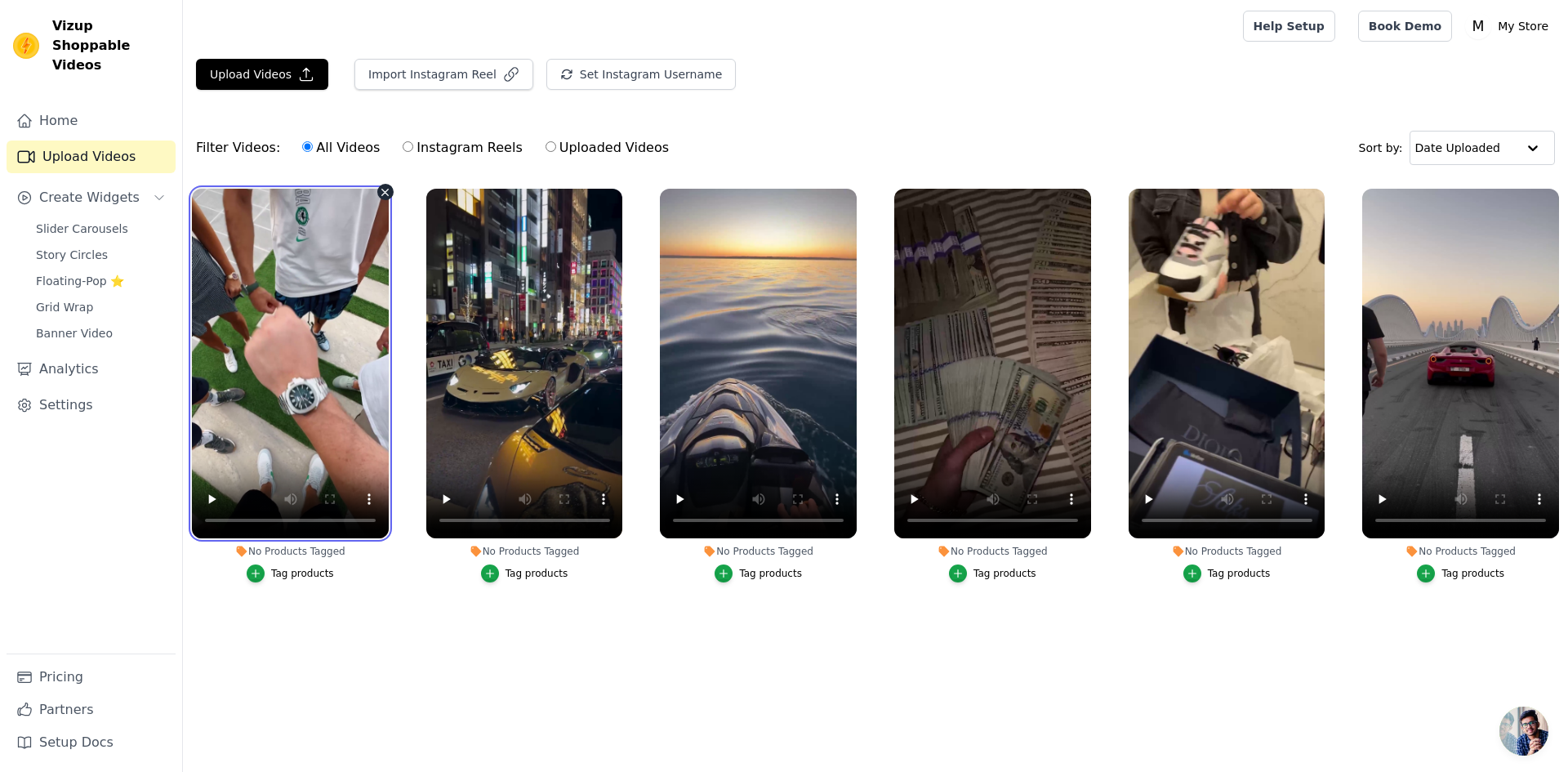
click at [366, 412] on video at bounding box center [291, 362] width 197 height 349
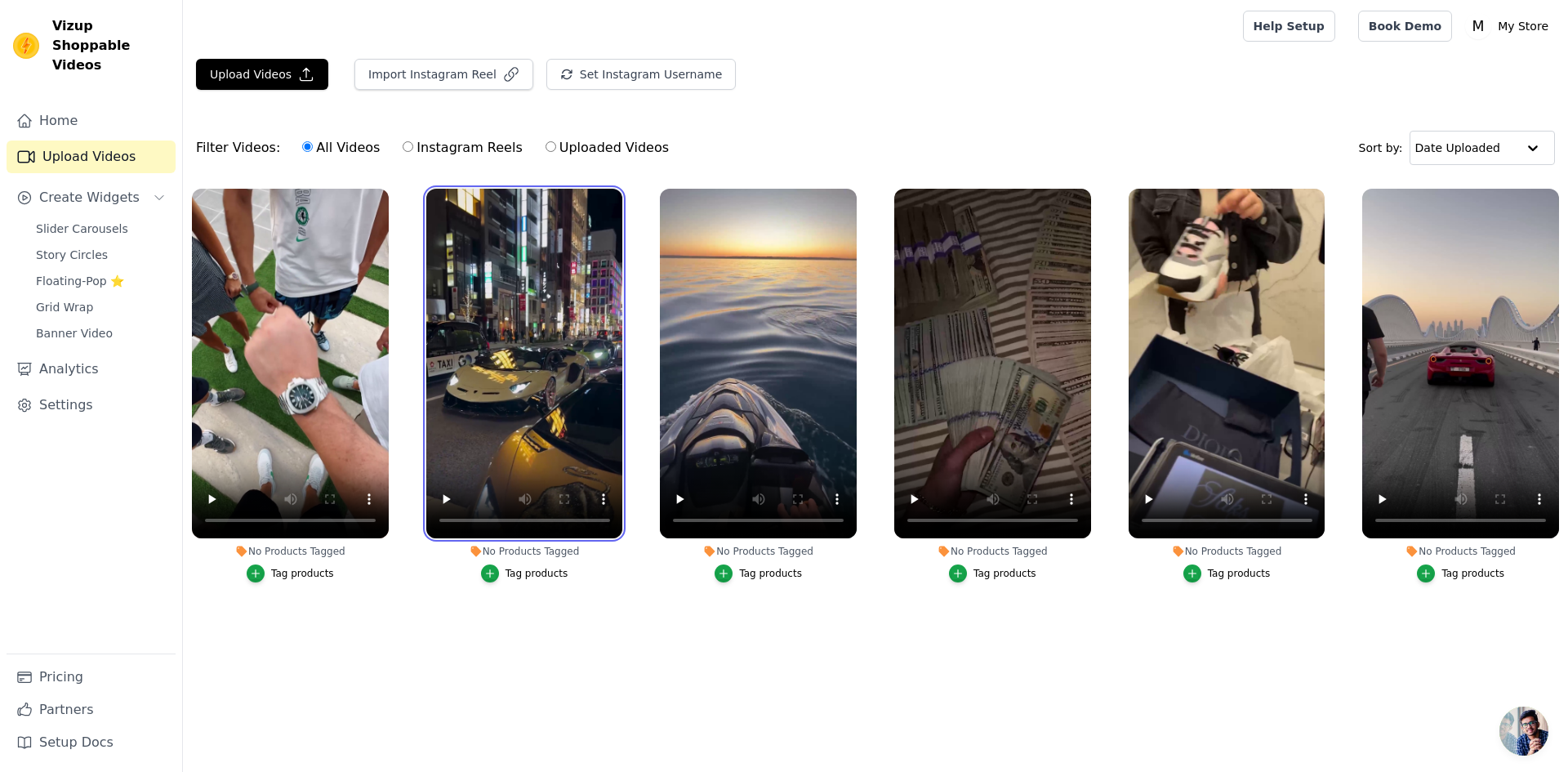
click at [562, 367] on video at bounding box center [524, 362] width 197 height 349
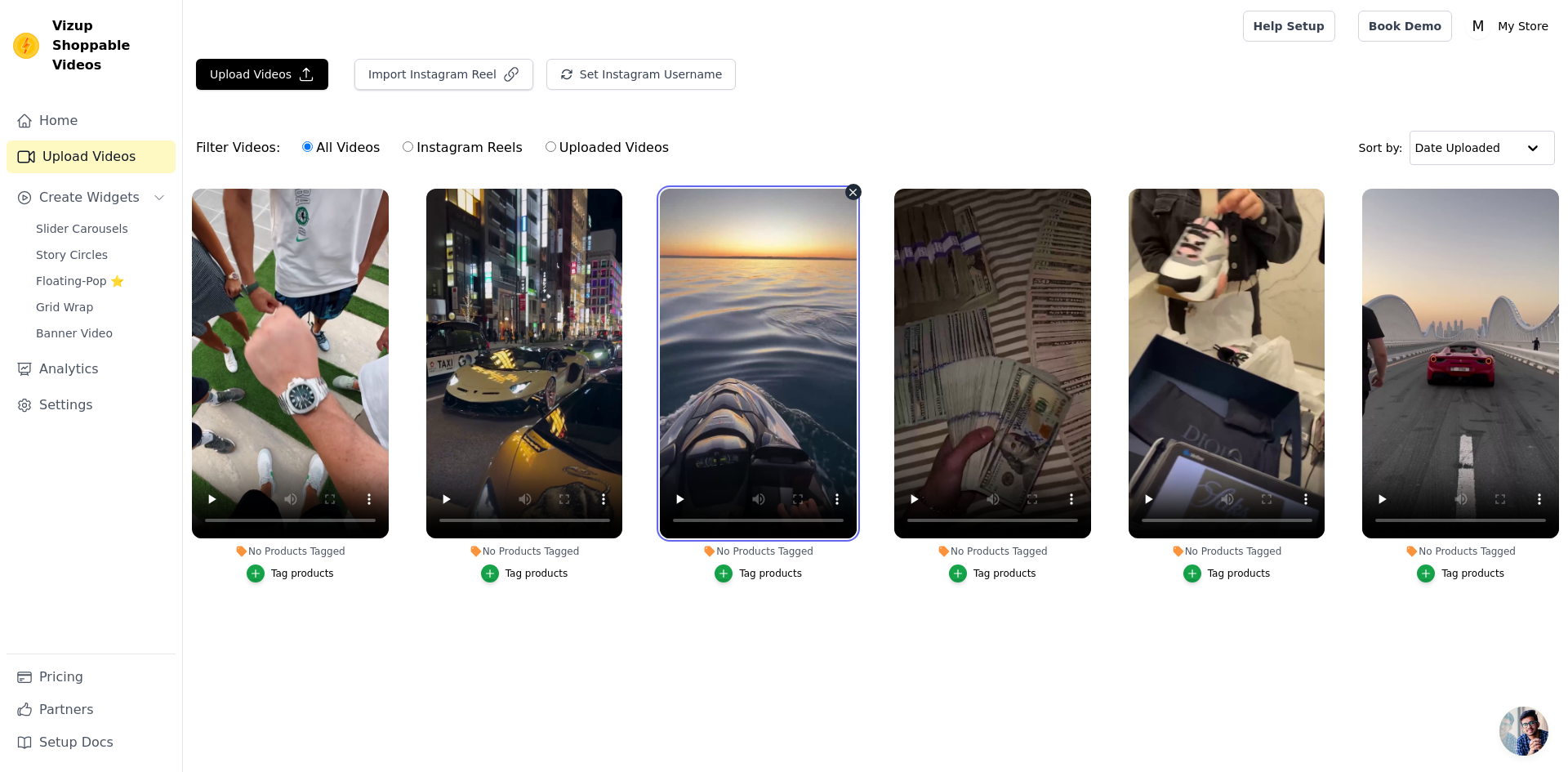
click at [711, 372] on video at bounding box center [758, 362] width 197 height 349
click at [714, 370] on video at bounding box center [758, 362] width 197 height 349
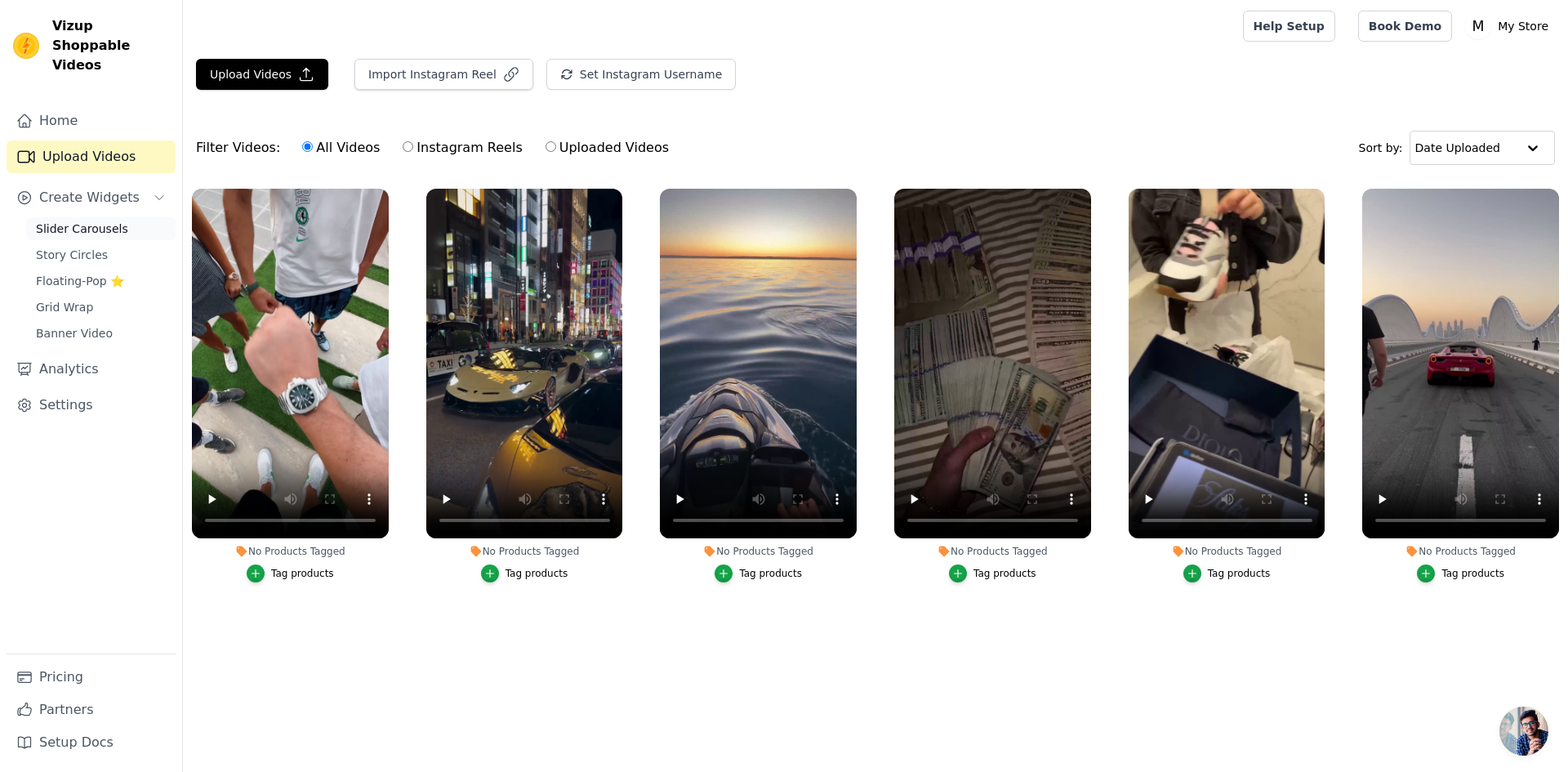
click at [128, 237] on span "Slider Carousels" at bounding box center [82, 228] width 93 height 16
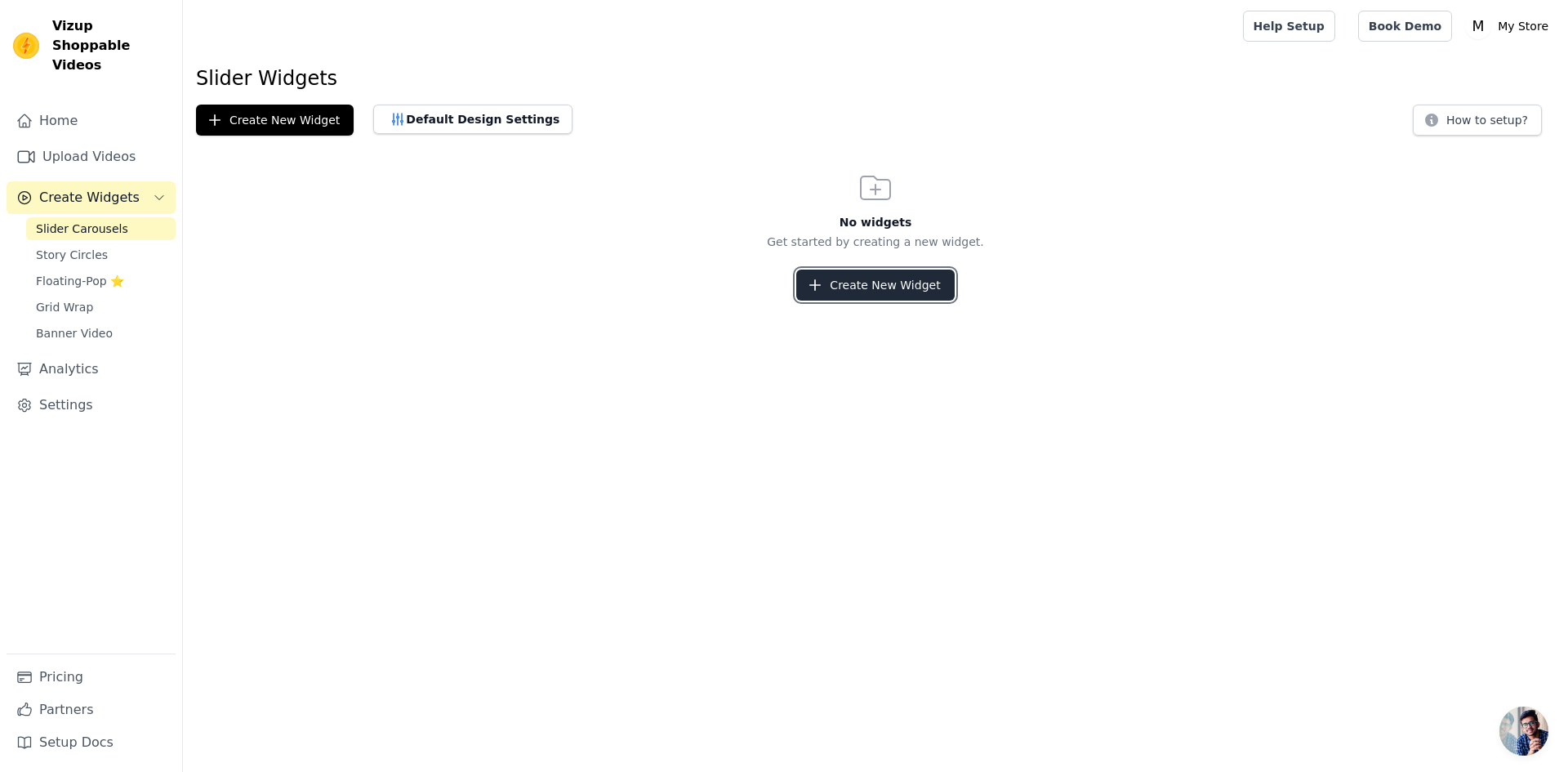
click at [858, 301] on button "Create New Widget" at bounding box center [874, 285] width 158 height 31
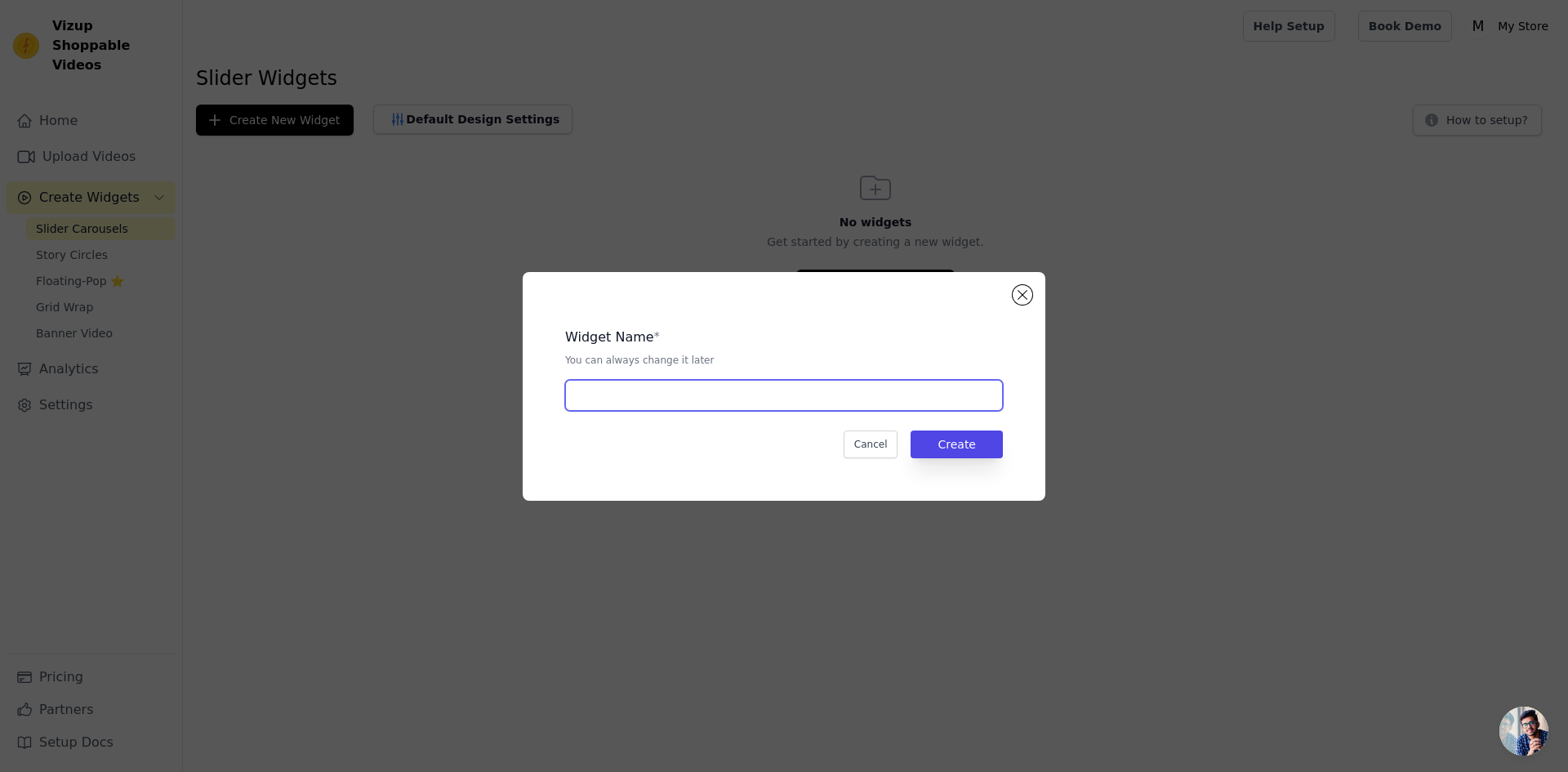
click at [725, 398] on input "text" at bounding box center [784, 395] width 438 height 31
type input "clip"
click at [1003, 458] on button "Create" at bounding box center [957, 444] width 93 height 27
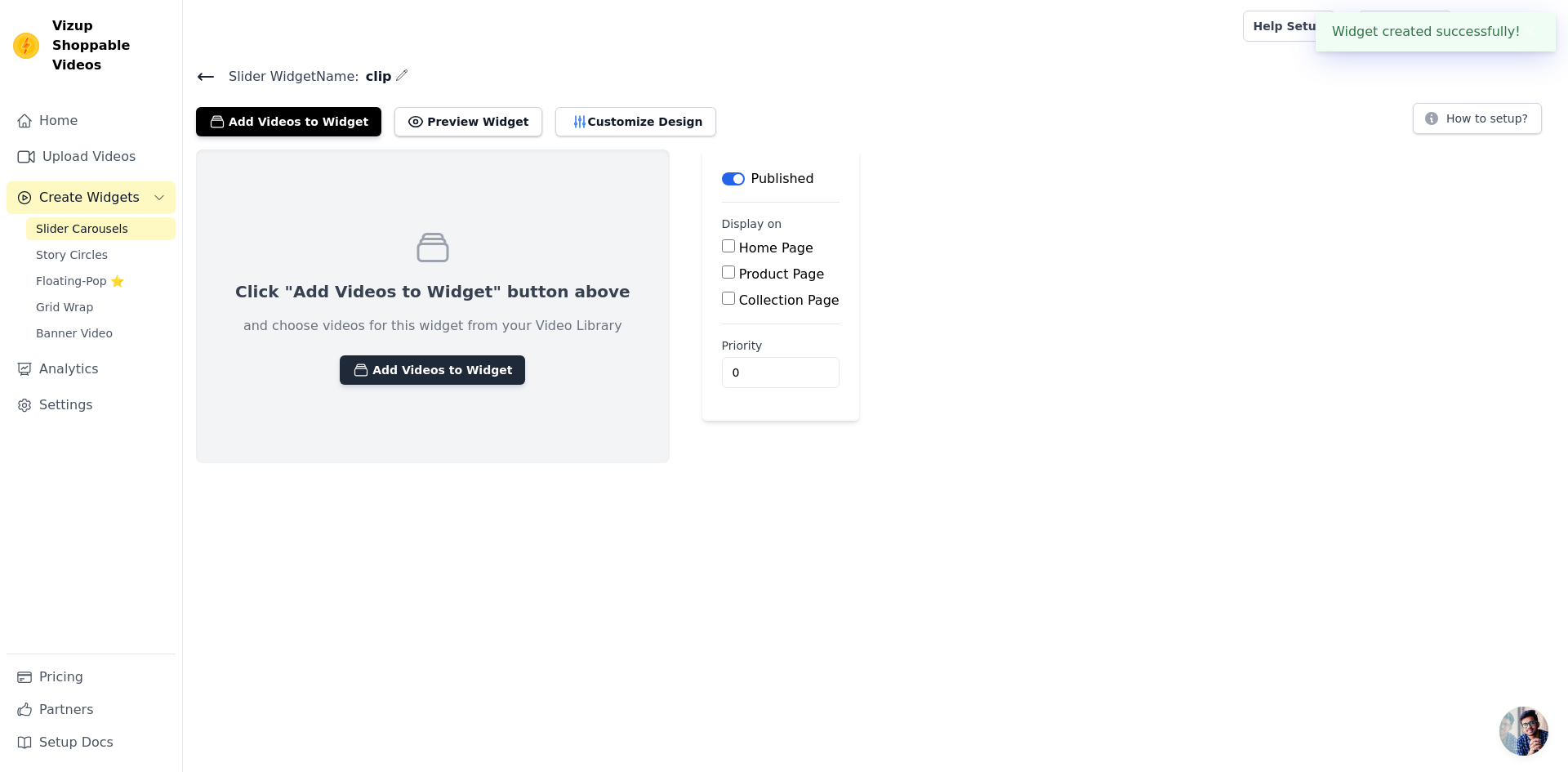
click at [525, 384] on button "Add Videos to Widget" at bounding box center [432, 369] width 185 height 29
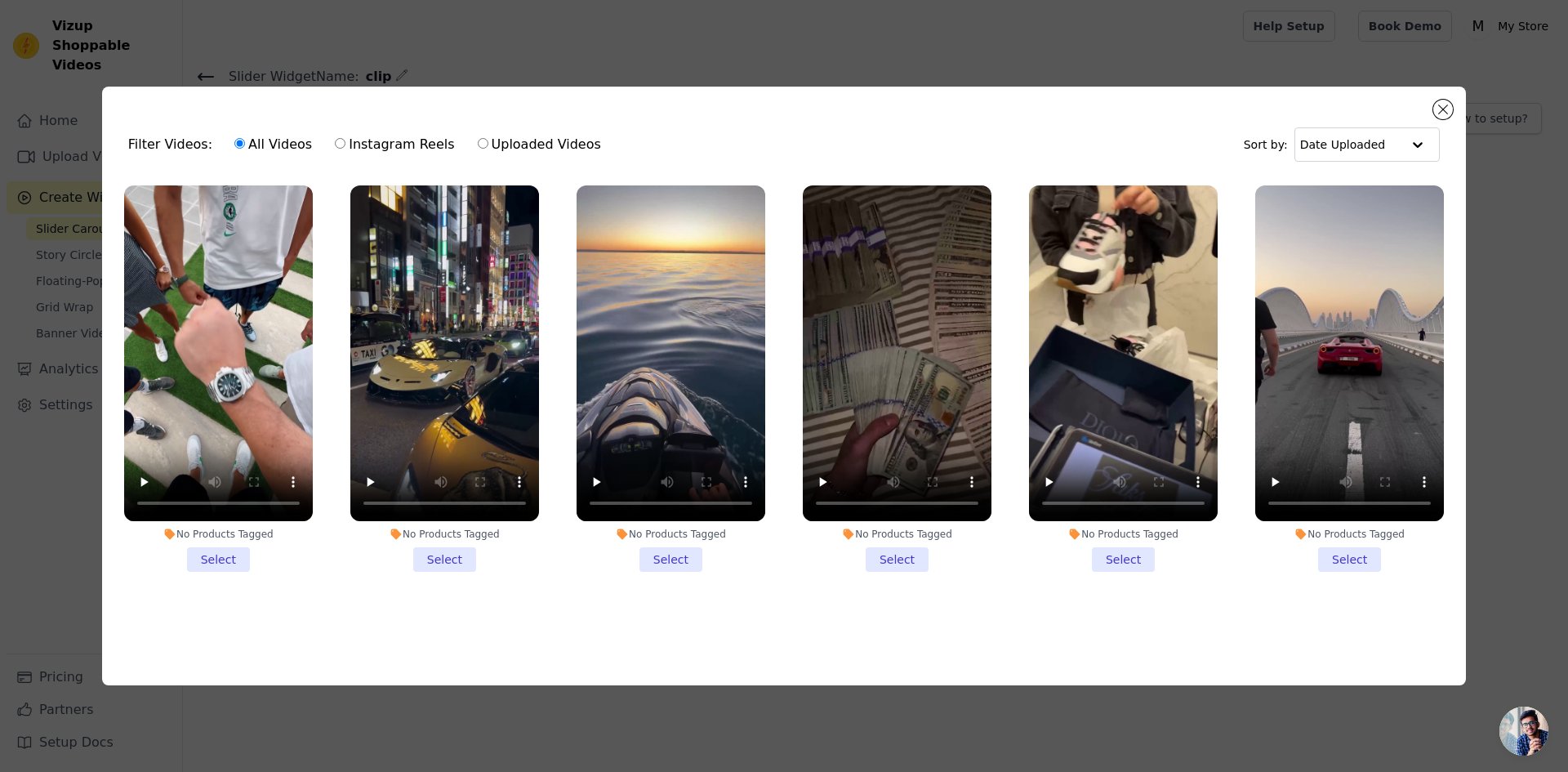
click at [1356, 546] on li "No Products Tagged Select" at bounding box center [1348, 378] width 188 height 386
click at [0, 0] on input "No Products Tagged Select" at bounding box center [0, 0] width 0 height 0
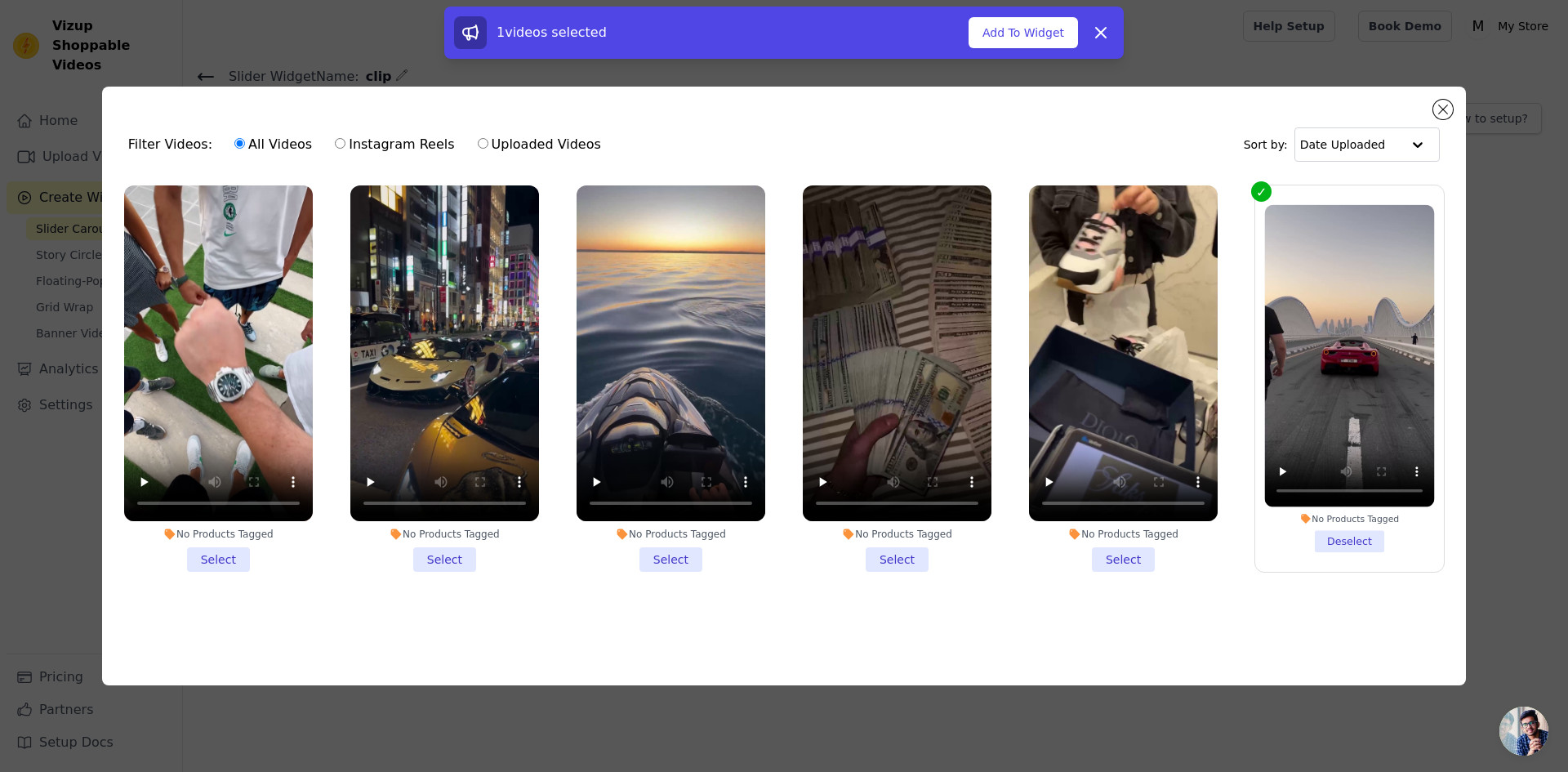
click at [220, 552] on li "No Products Tagged Select" at bounding box center [218, 378] width 188 height 386
click at [0, 0] on input "No Products Tagged Select" at bounding box center [0, 0] width 0 height 0
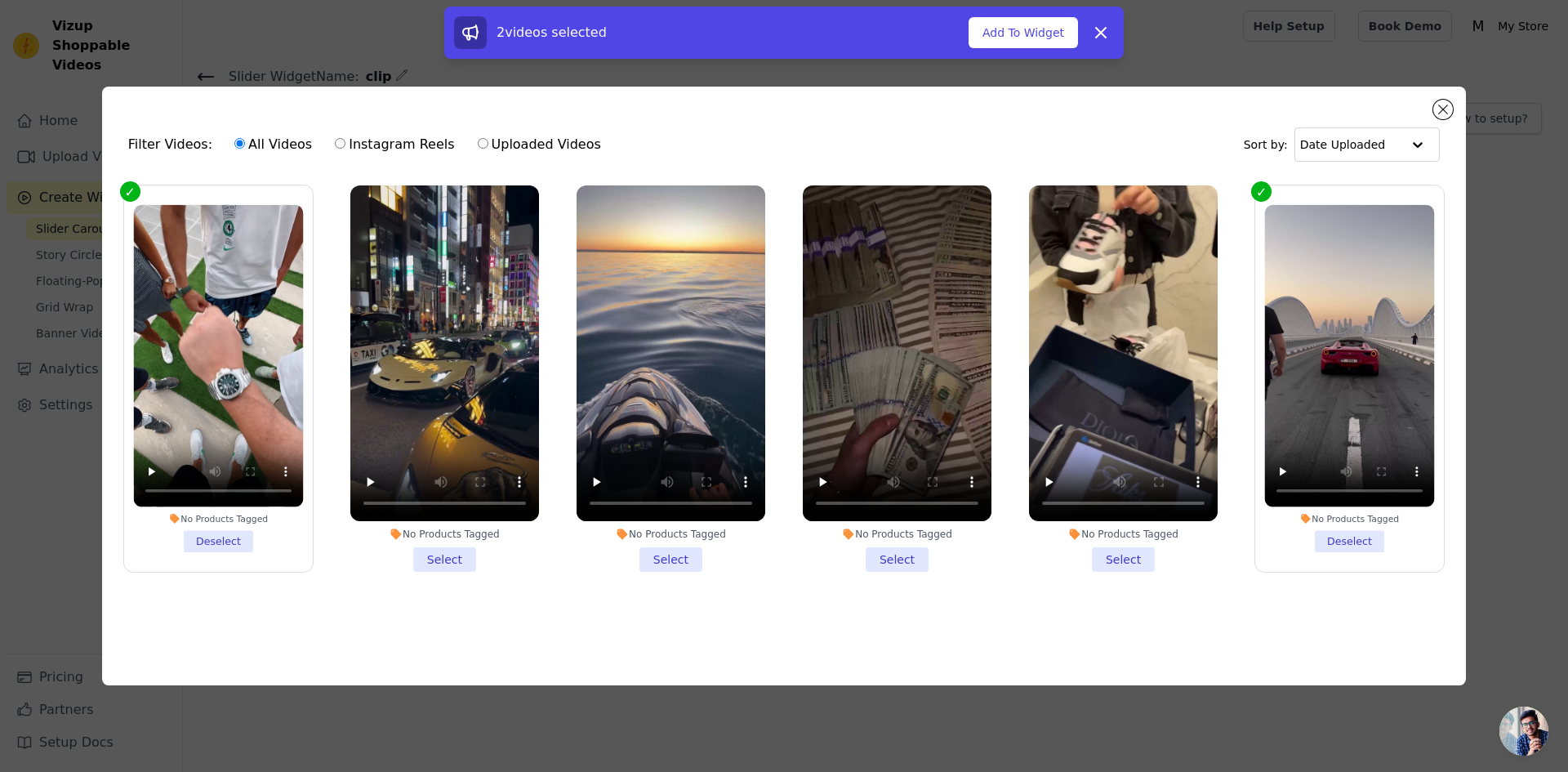
click at [231, 528] on li "No Products Tagged Deselect" at bounding box center [219, 378] width 170 height 347
click at [0, 0] on input "No Products Tagged Deselect" at bounding box center [0, 0] width 0 height 0
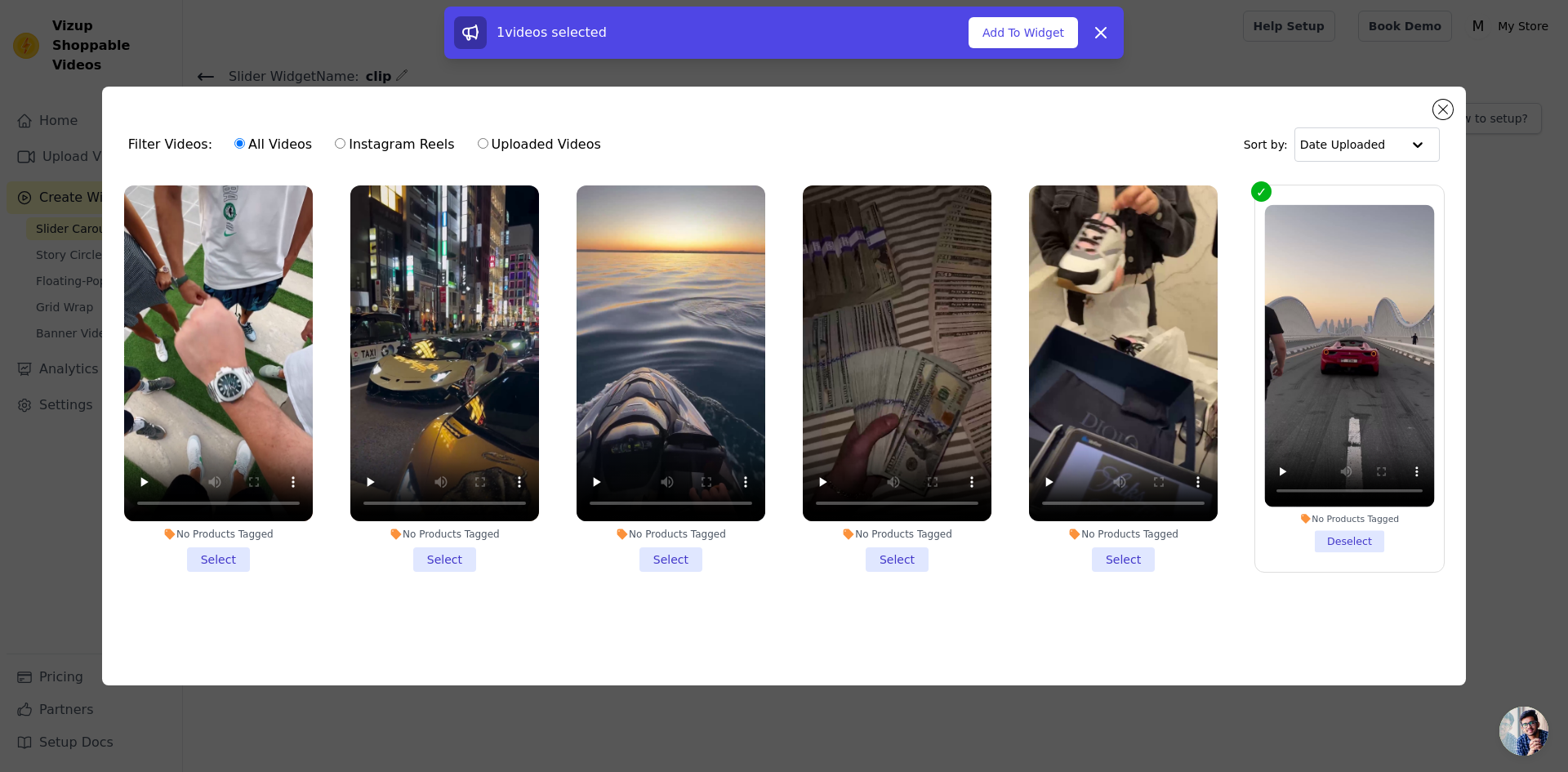
drag, startPoint x: 679, startPoint y: 544, endPoint x: 390, endPoint y: 542, distance: 289.0
click at [678, 544] on li "No Products Tagged Select" at bounding box center [670, 378] width 188 height 386
click at [0, 0] on input "No Products Tagged Select" at bounding box center [0, 0] width 0 height 0
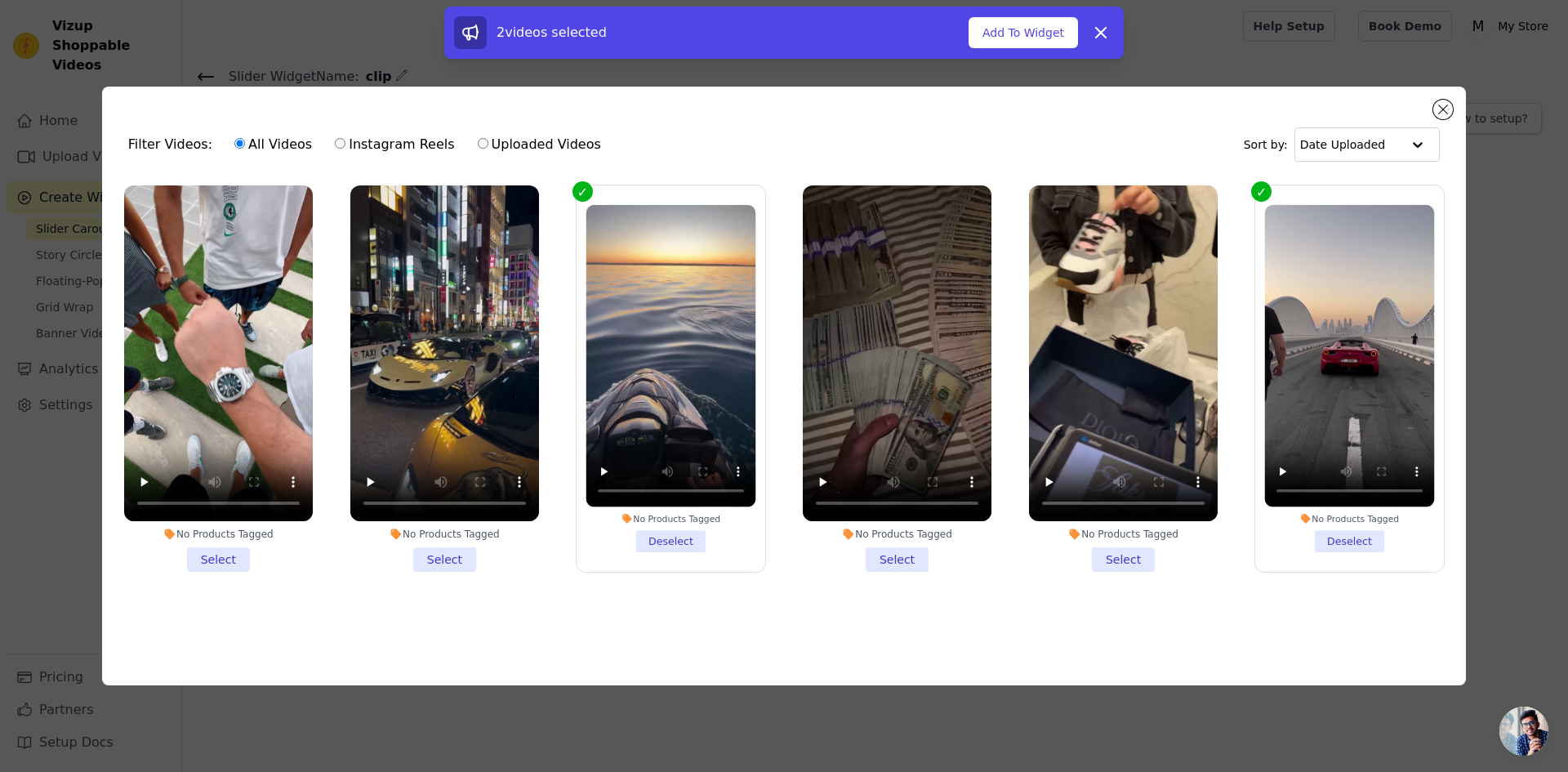
drag, startPoint x: 219, startPoint y: 545, endPoint x: 353, endPoint y: 545, distance: 134.0
click at [218, 545] on li "No Products Tagged Select" at bounding box center [218, 378] width 188 height 386
click at [0, 0] on input "No Products Tagged Select" at bounding box center [0, 0] width 0 height 0
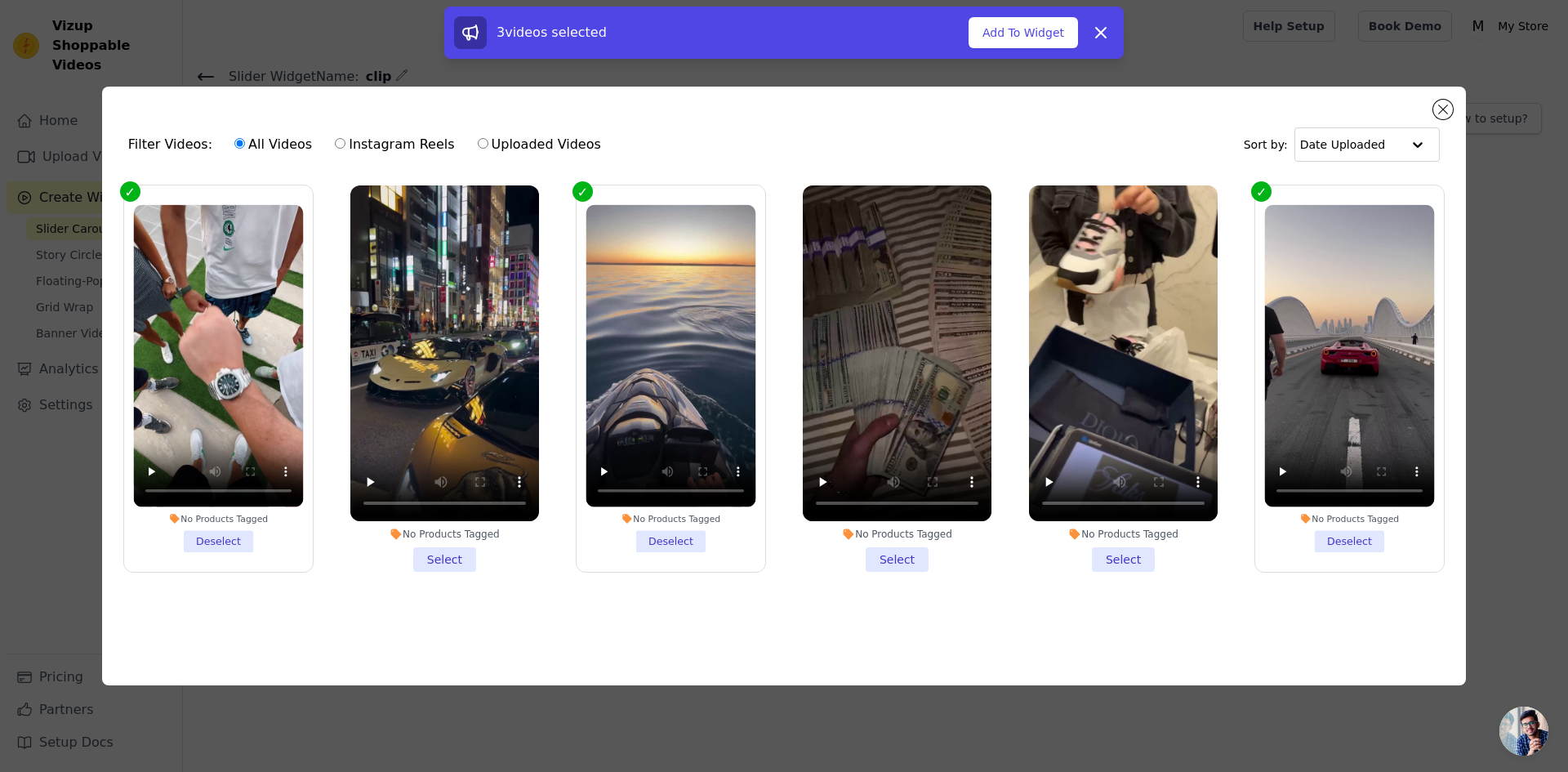
click at [451, 546] on li "No Products Tagged Select" at bounding box center [444, 378] width 188 height 386
click at [0, 0] on input "No Products Tagged Select" at bounding box center [0, 0] width 0 height 0
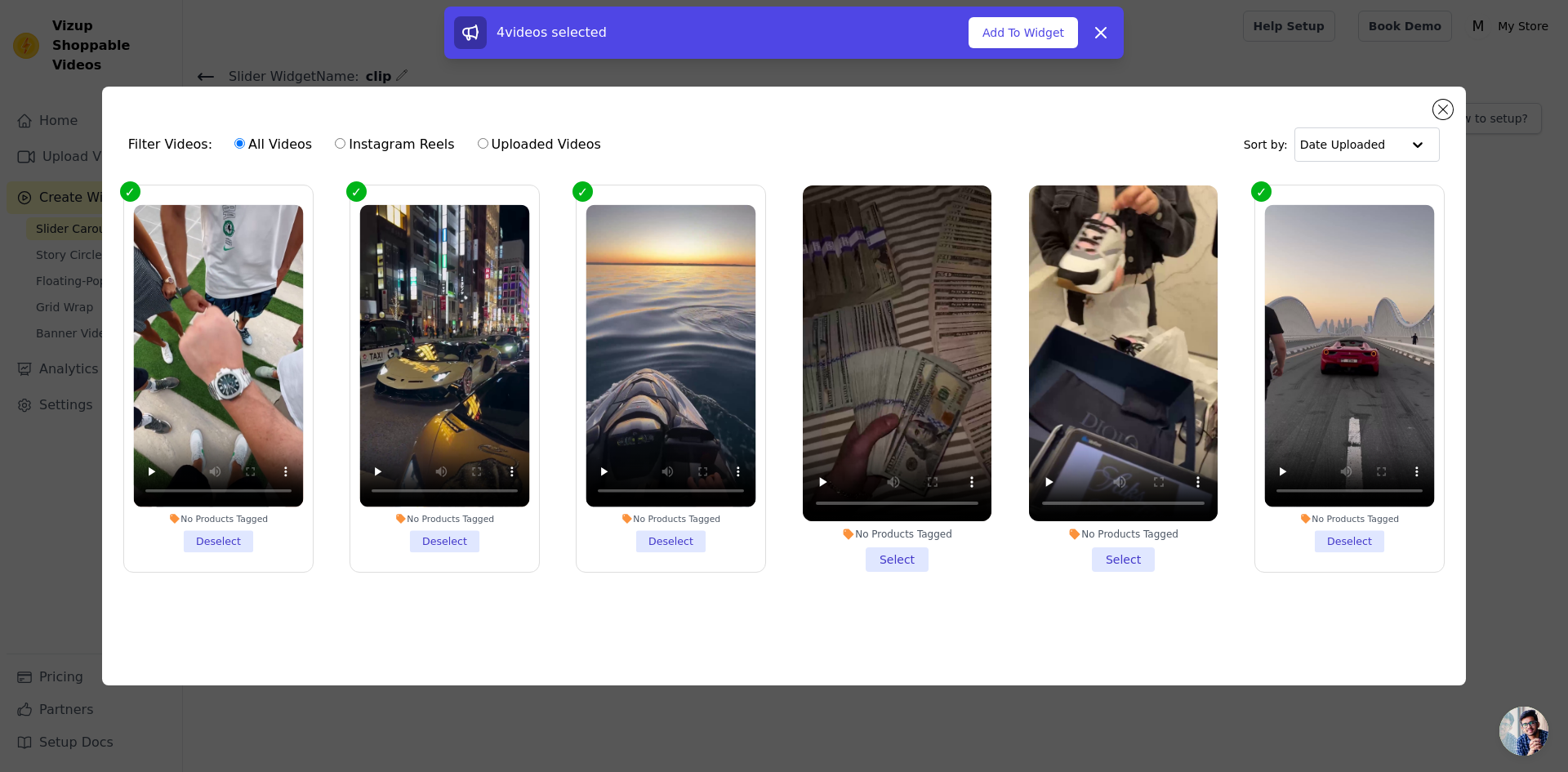
click at [445, 535] on li "No Products Tagged Deselect" at bounding box center [445, 378] width 170 height 347
click at [0, 0] on input "No Products Tagged Deselect" at bounding box center [0, 0] width 0 height 0
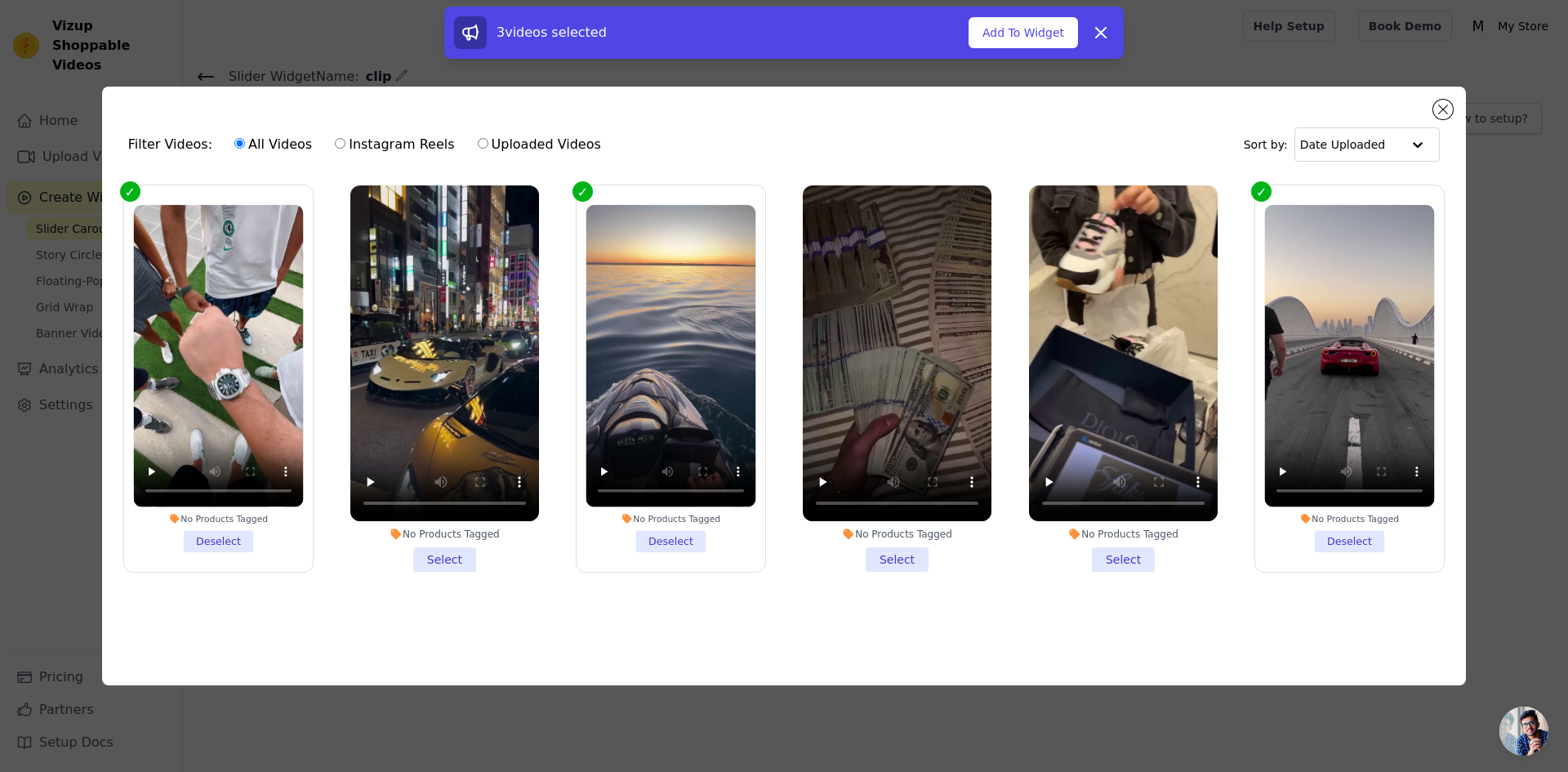
click at [867, 539] on li "No Products Tagged Select" at bounding box center [896, 378] width 188 height 386
click at [0, 0] on input "No Products Tagged Select" at bounding box center [0, 0] width 0 height 0
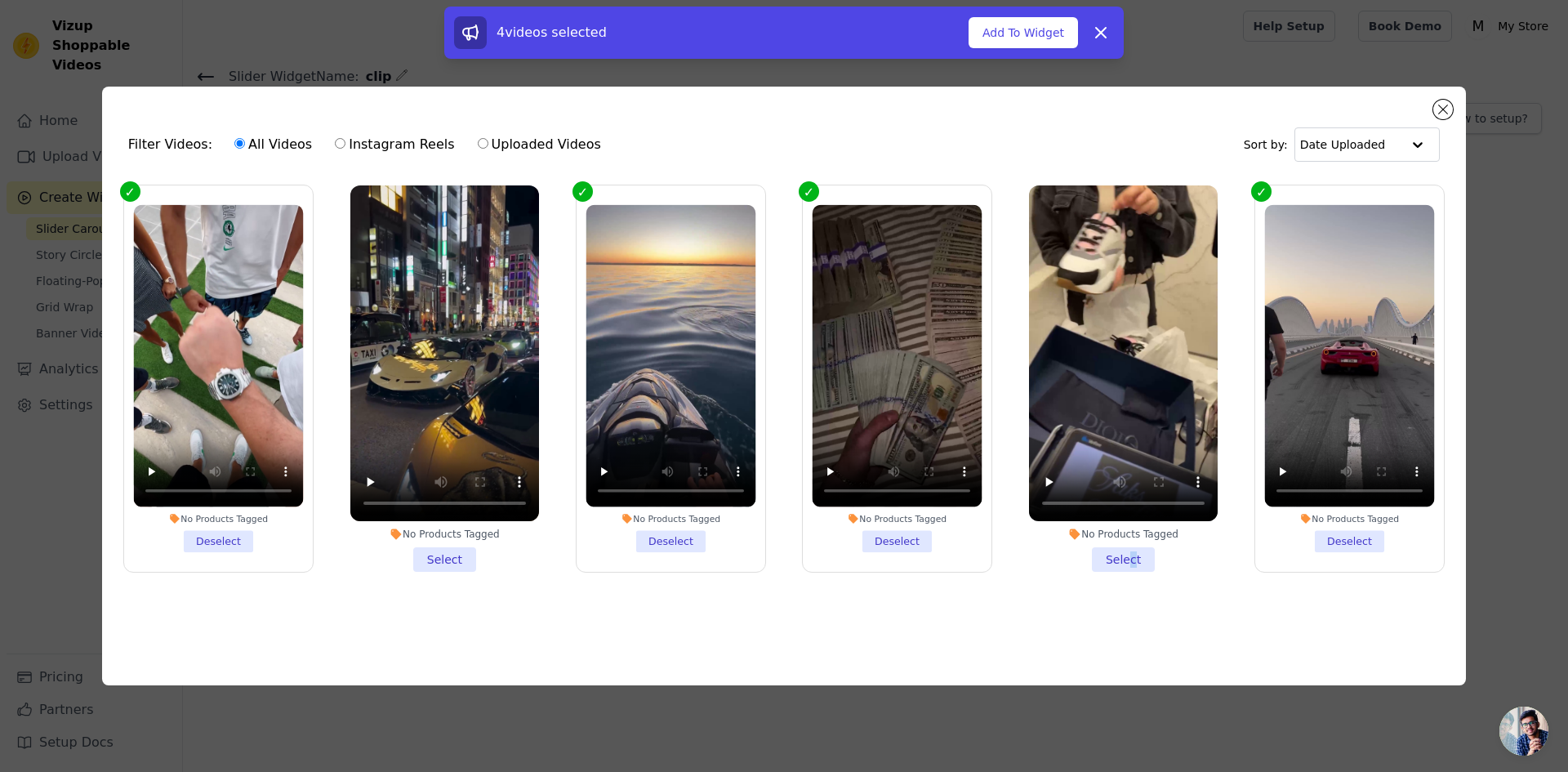
drag, startPoint x: 1134, startPoint y: 551, endPoint x: 1123, endPoint y: 551, distance: 11.0
click at [1127, 551] on li "No Products Tagged Select" at bounding box center [1122, 378] width 188 height 386
drag, startPoint x: 1090, startPoint y: 613, endPoint x: 784, endPoint y: 565, distance: 309.7
click at [1088, 612] on ul "No Products Tagged Deselect No Products Tagged Select No Products Tagged Desele…" at bounding box center [784, 404] width 1338 height 456
click at [449, 547] on li "No Products Tagged Select" at bounding box center [444, 378] width 188 height 386
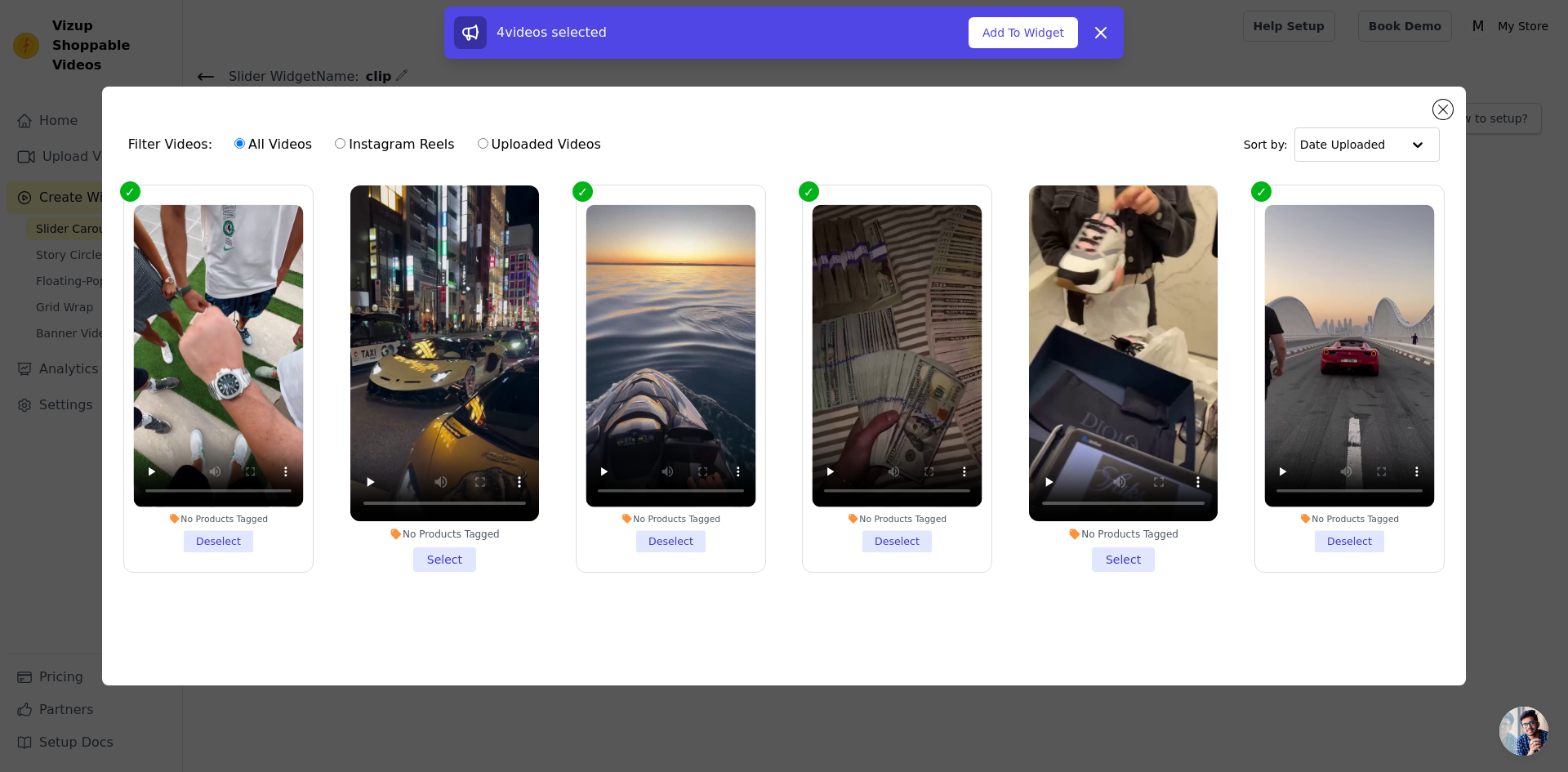
click at [0, 0] on input "No Products Tagged Select" at bounding box center [0, 0] width 0 height 0
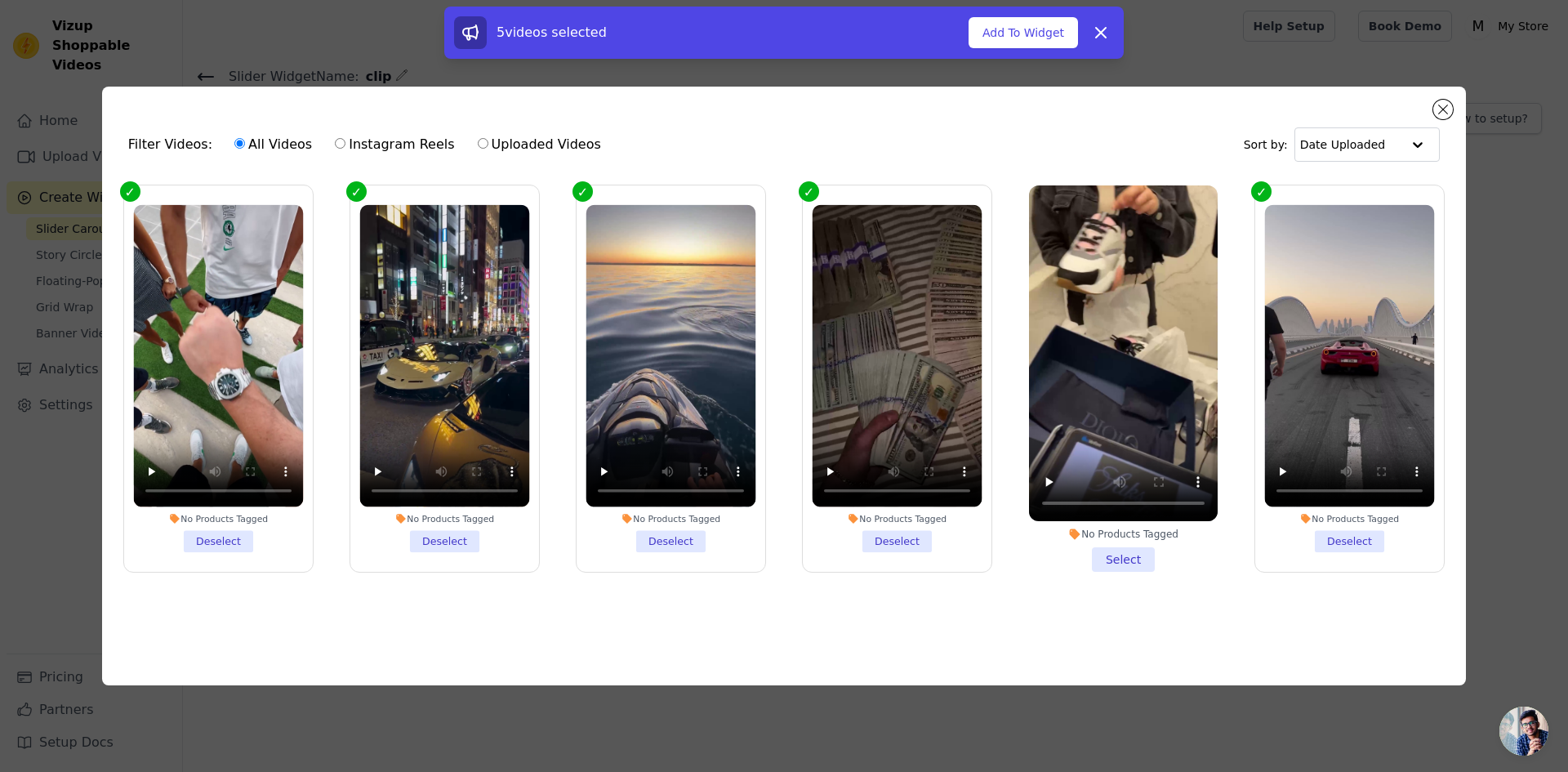
click at [1103, 548] on li "No Products Tagged Select" at bounding box center [1122, 378] width 188 height 386
click at [0, 0] on input "No Products Tagged Select" at bounding box center [0, 0] width 0 height 0
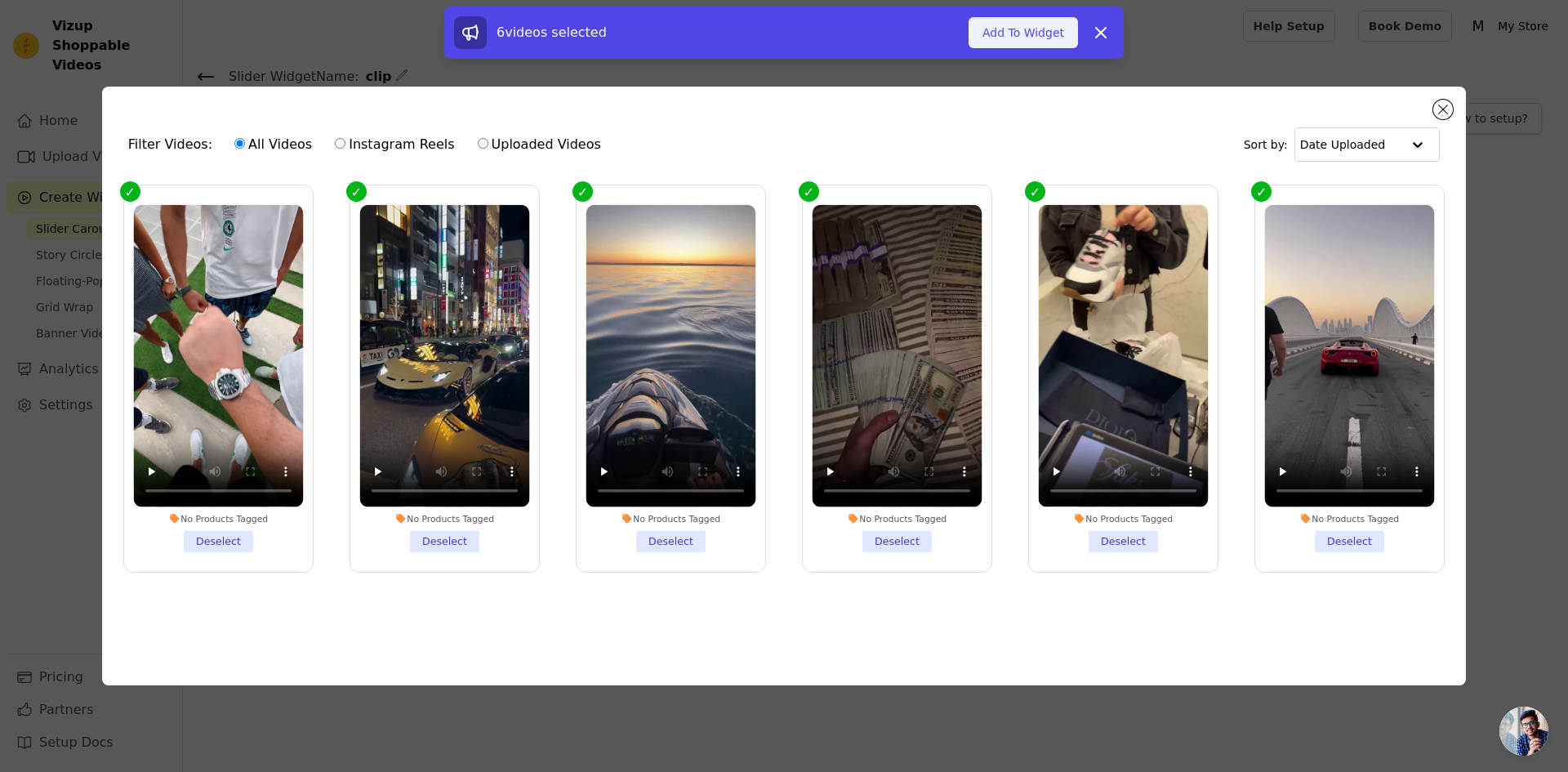
click at [1078, 32] on button "Add To Widget" at bounding box center [1024, 32] width 110 height 31
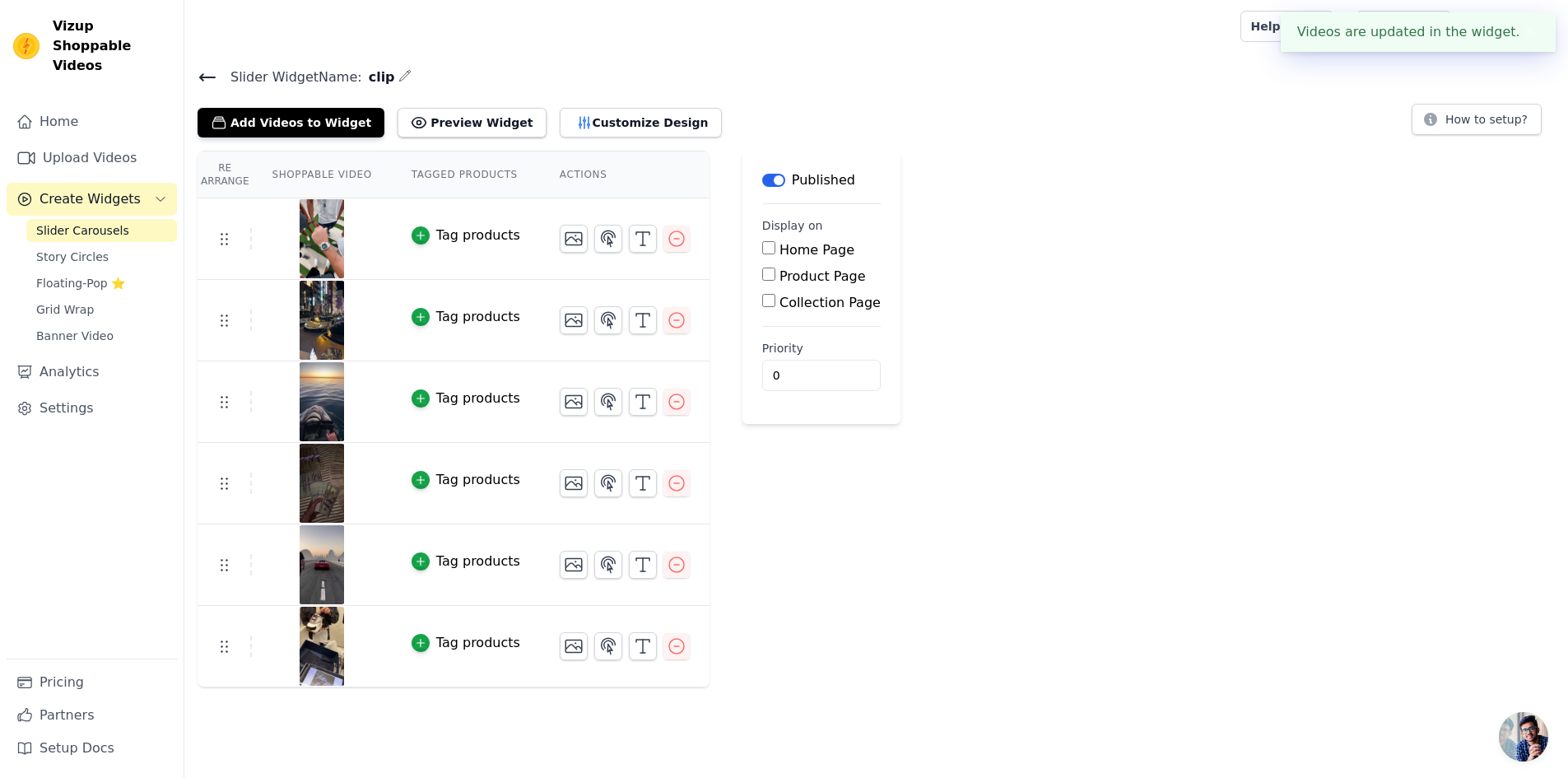
scroll to position [75, 0]
click at [855, 242] on label "Home Page" at bounding box center [816, 250] width 75 height 15
click at [775, 241] on input "Home Page" at bounding box center [769, 248] width 13 height 13
checkbox input "true"
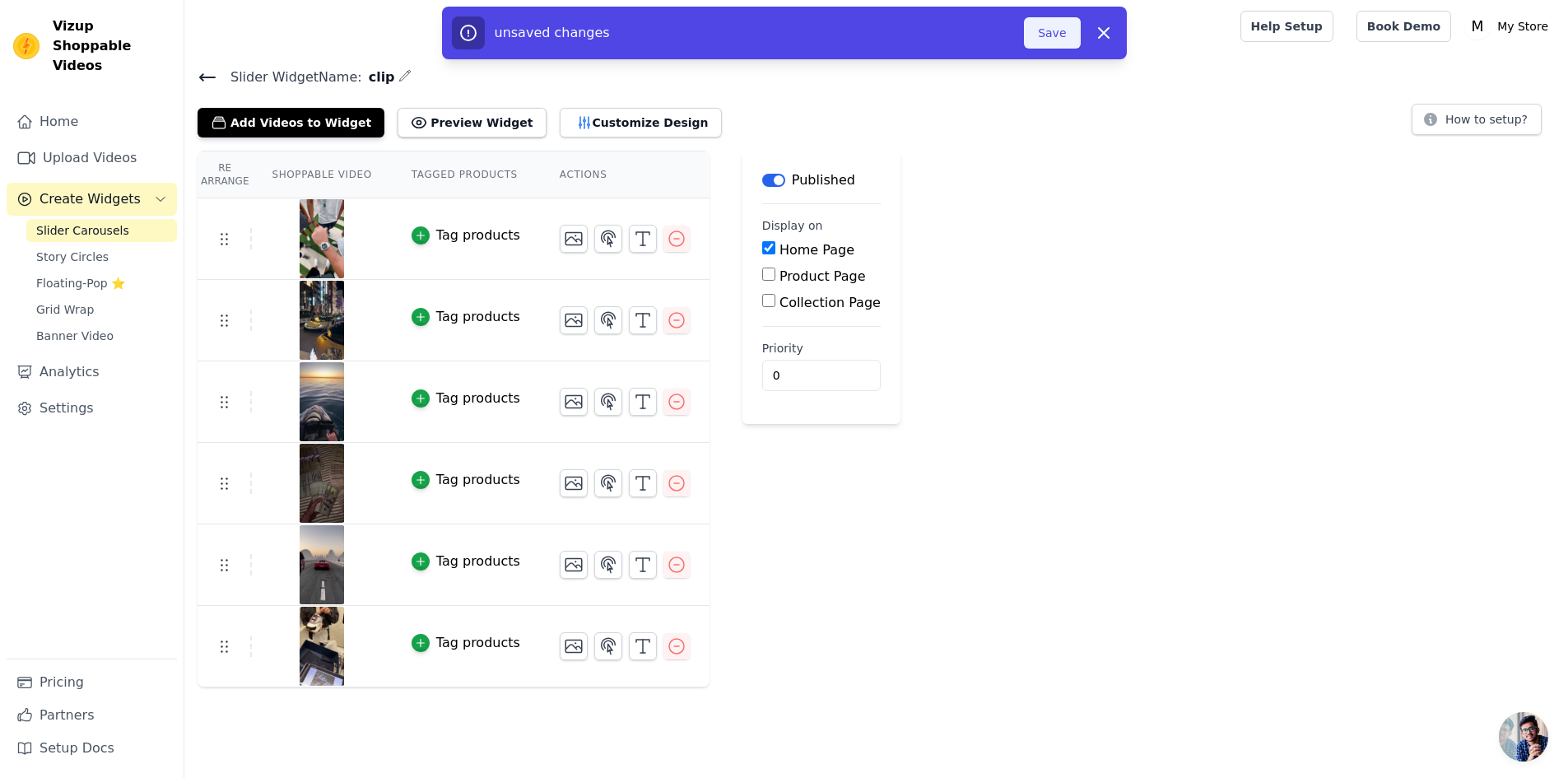
click at [1080, 39] on button "Save" at bounding box center [1052, 32] width 56 height 31
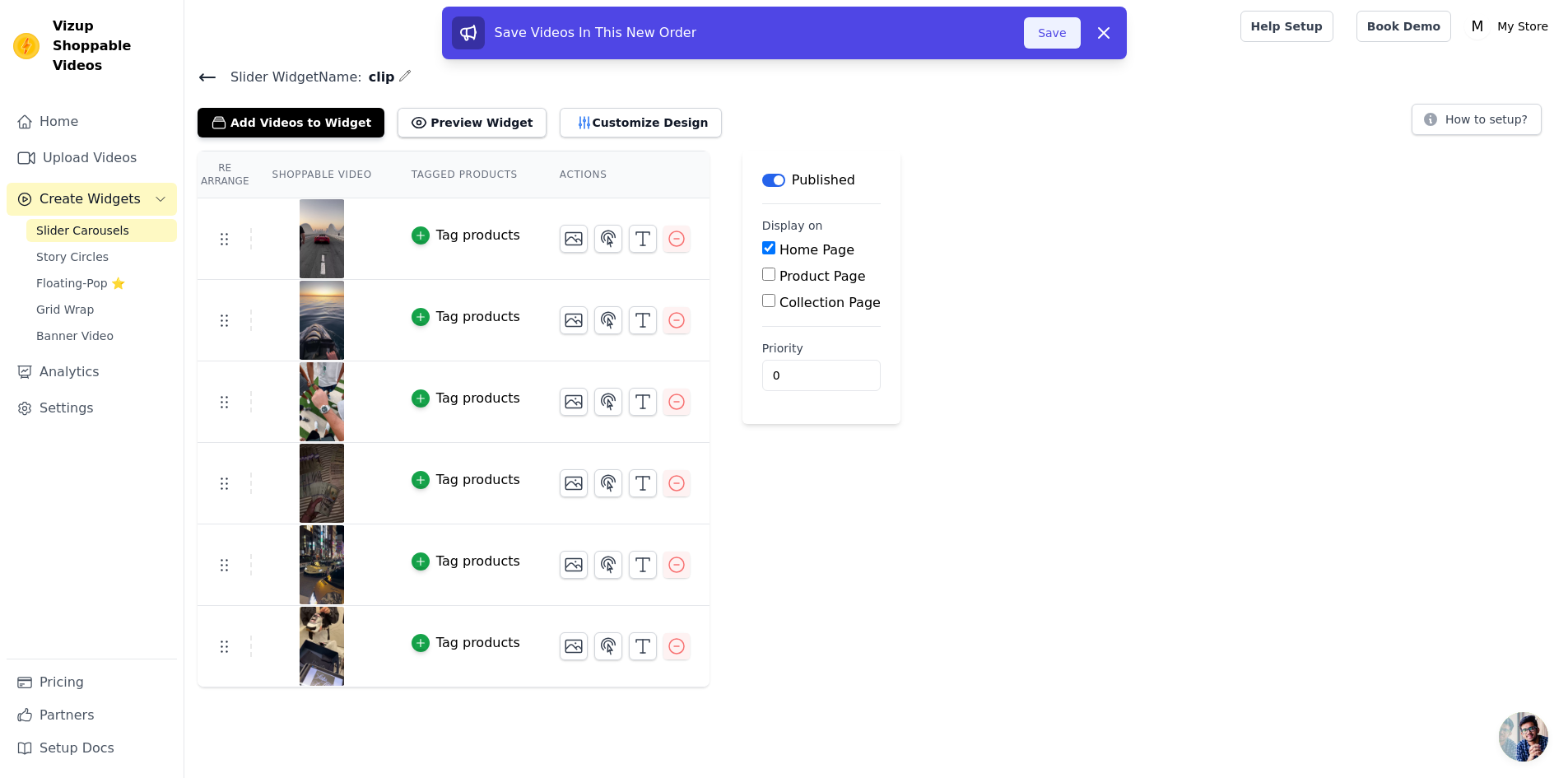
click at [1080, 47] on button "Save" at bounding box center [1052, 32] width 56 height 31
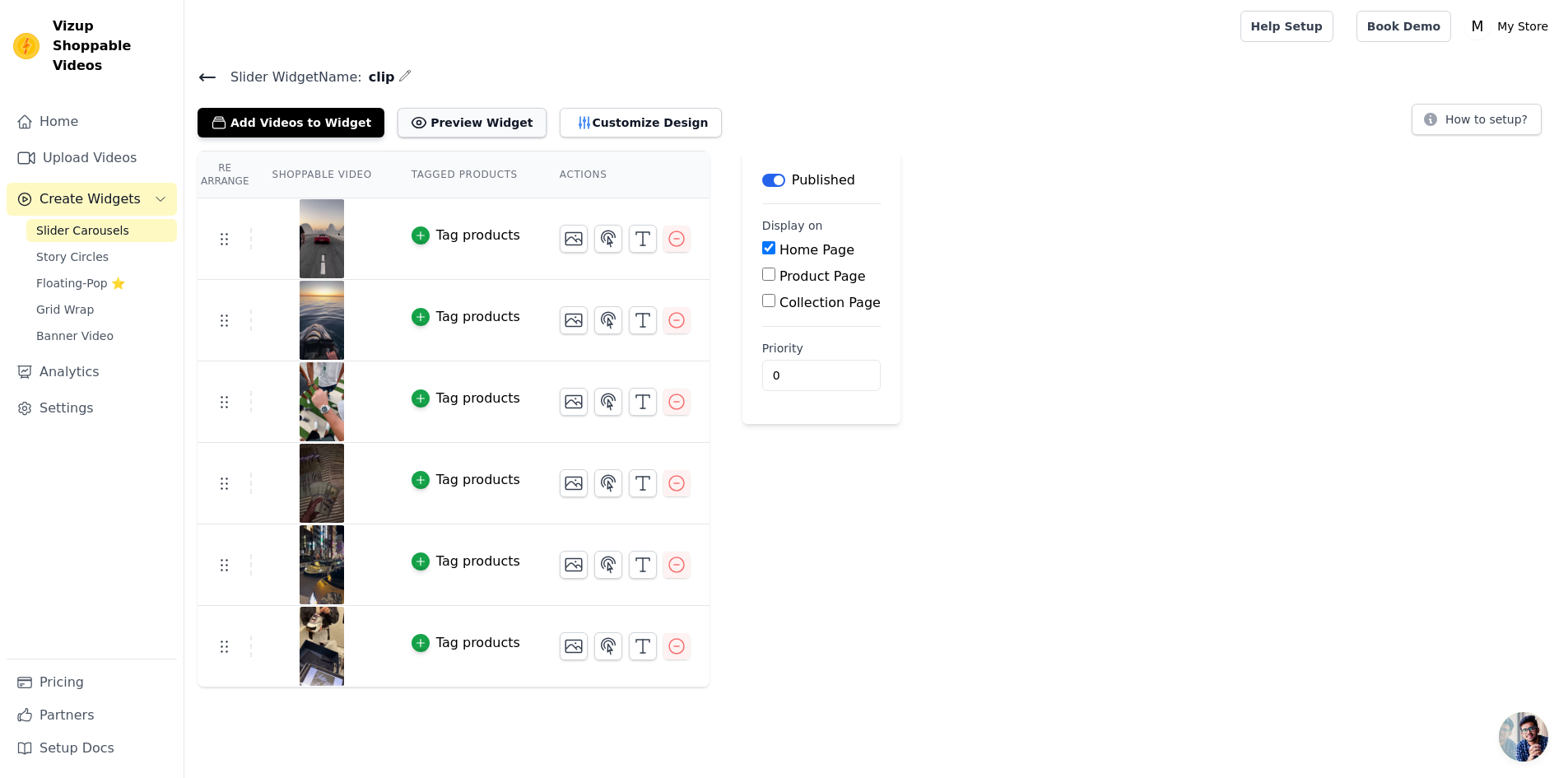
click at [532, 137] on button "Preview Widget" at bounding box center [471, 122] width 148 height 30
click at [1243, 151] on div "Re Arrange Shoppable Video Tagged Products Actions Tag products Tag products Ta…" at bounding box center [876, 419] width 1384 height 537
click at [1259, 42] on link "Help Setup" at bounding box center [1288, 26] width 93 height 31
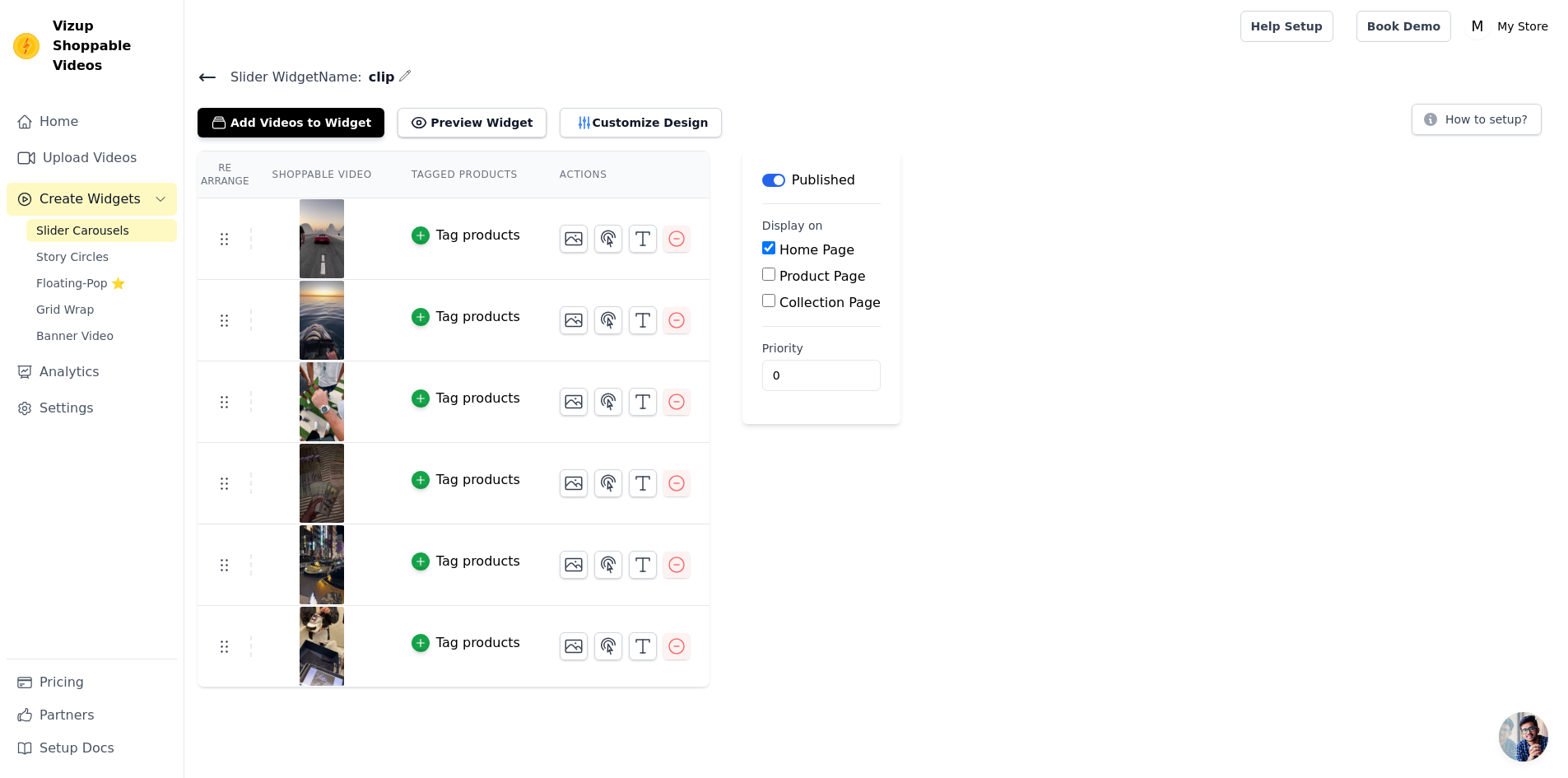
scroll to position [75, 0]
click at [93, 665] on link "Pricing" at bounding box center [92, 682] width 171 height 33
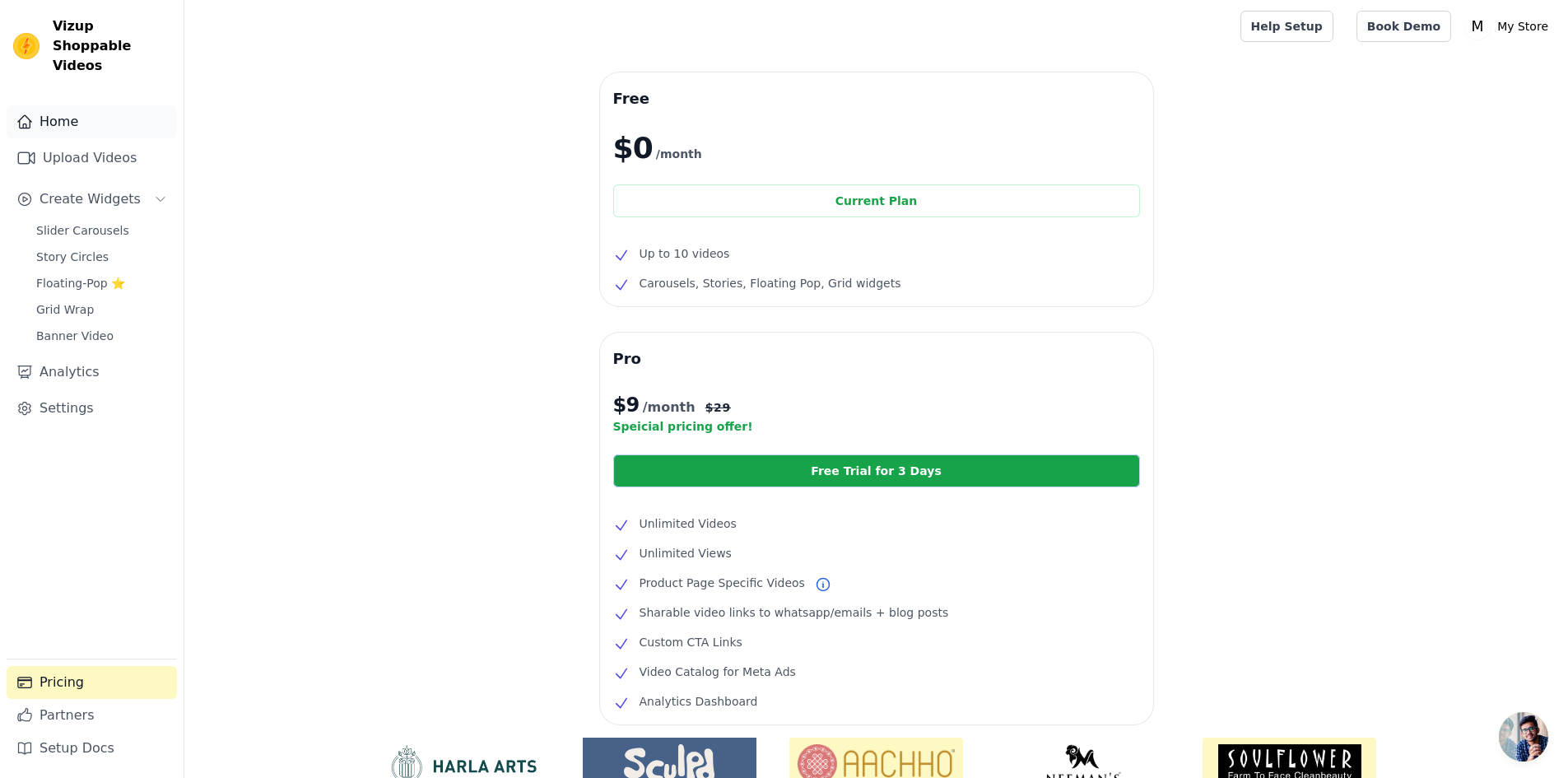
click at [137, 135] on link "Home" at bounding box center [92, 121] width 171 height 33
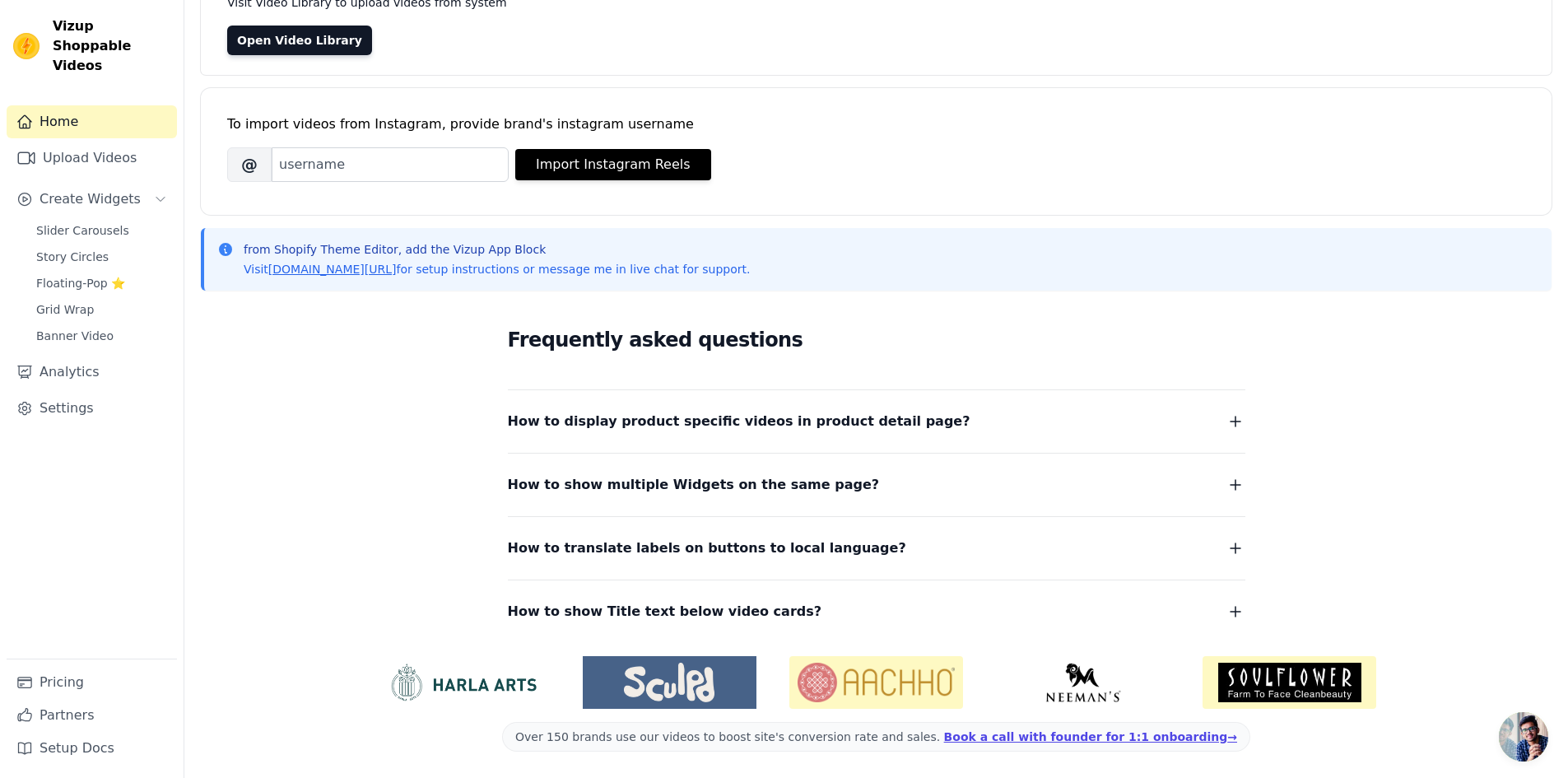
scroll to position [376, 0]
